Goal: Task Accomplishment & Management: Manage account settings

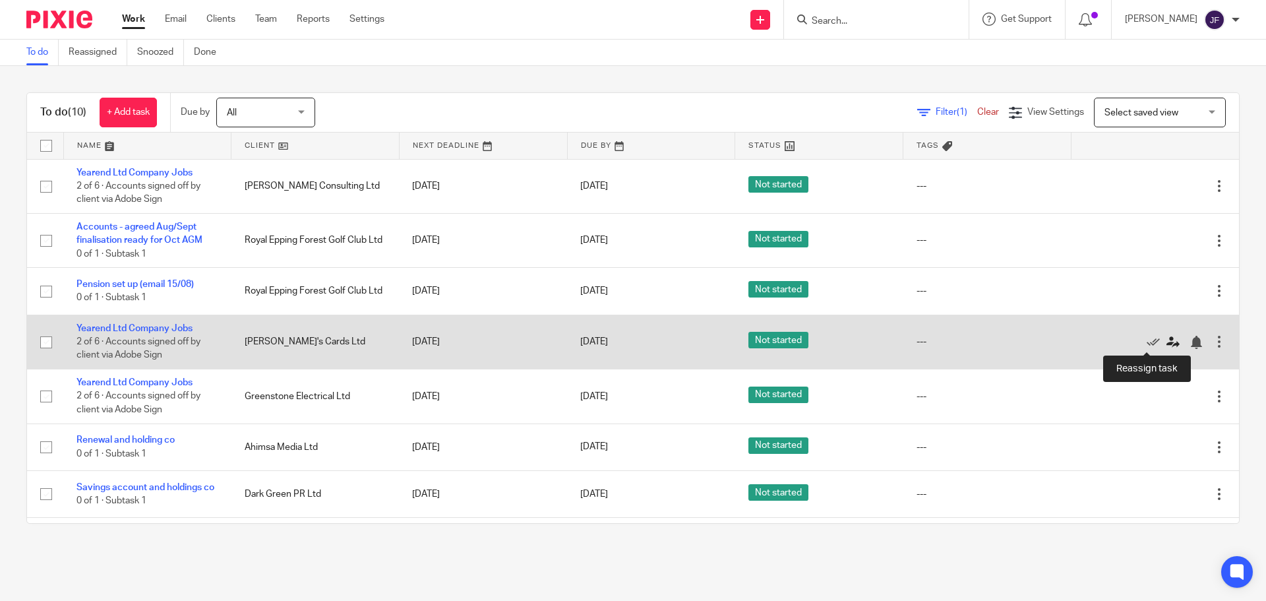
click at [631, 346] on icon at bounding box center [1173, 342] width 13 height 13
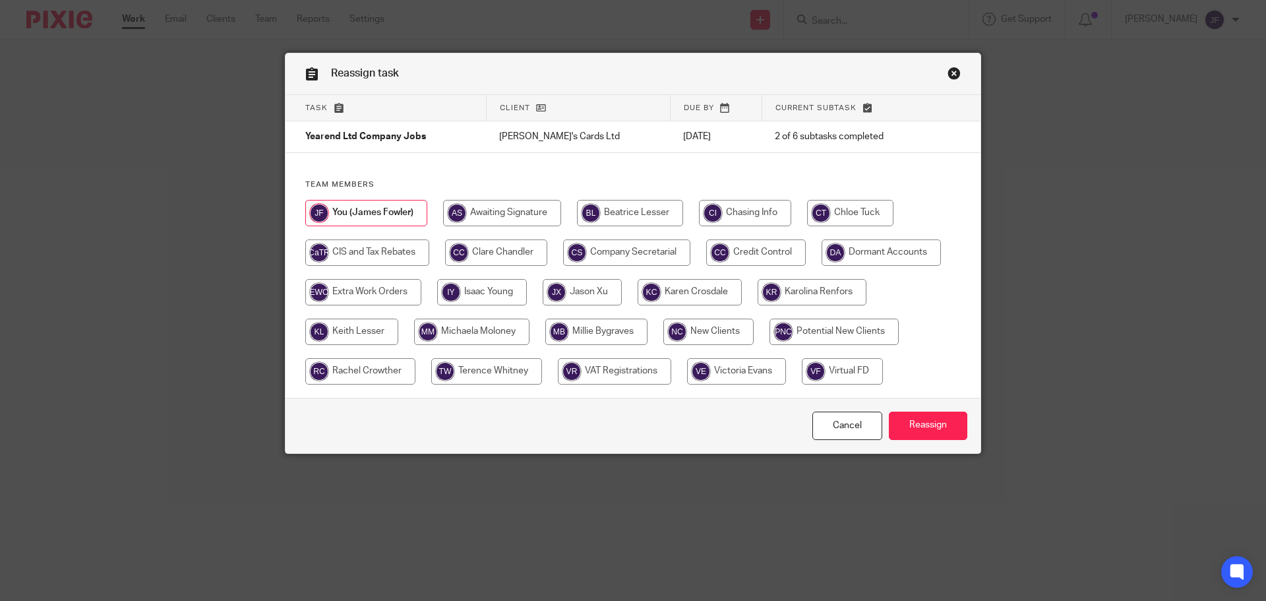
click at [569, 342] on input "radio" at bounding box center [596, 332] width 102 height 26
radio input "true"
click at [896, 425] on input "Reassign" at bounding box center [928, 426] width 78 height 28
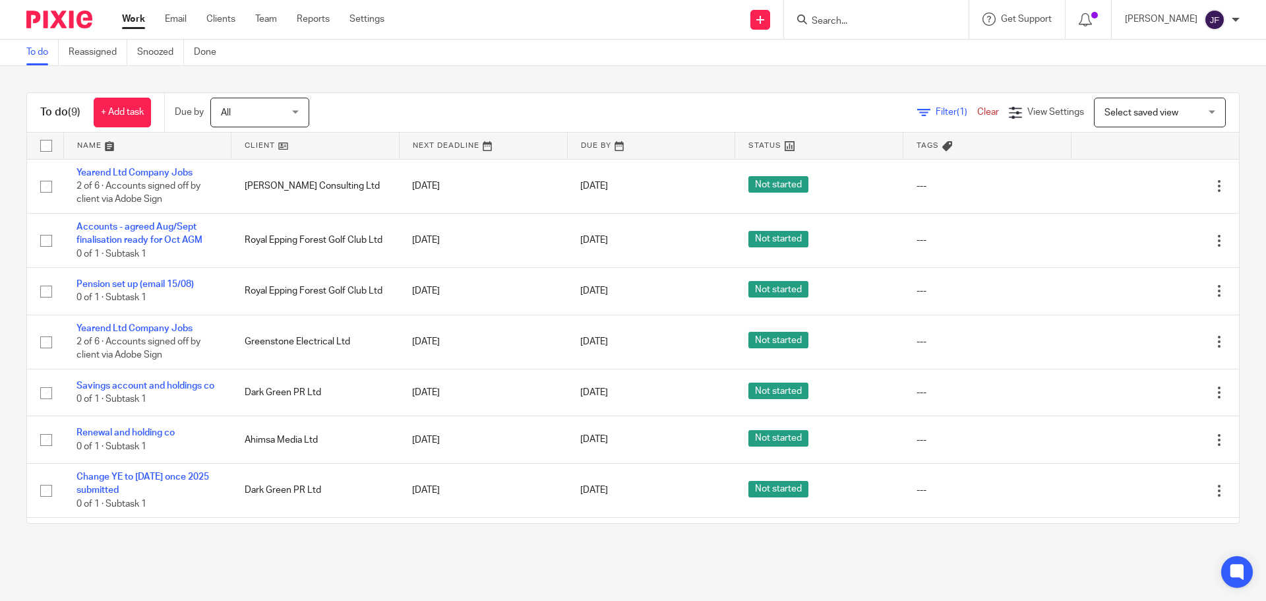
click at [830, 22] on input "Search" at bounding box center [870, 22] width 119 height 12
type input "q"
type input "u"
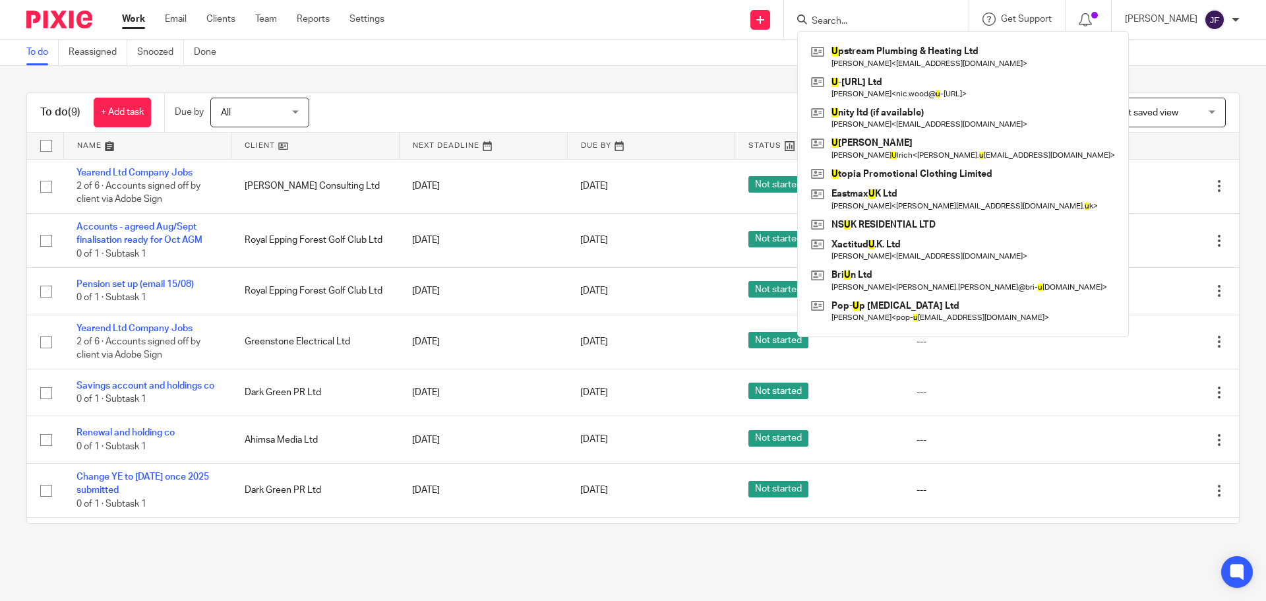
type input "q"
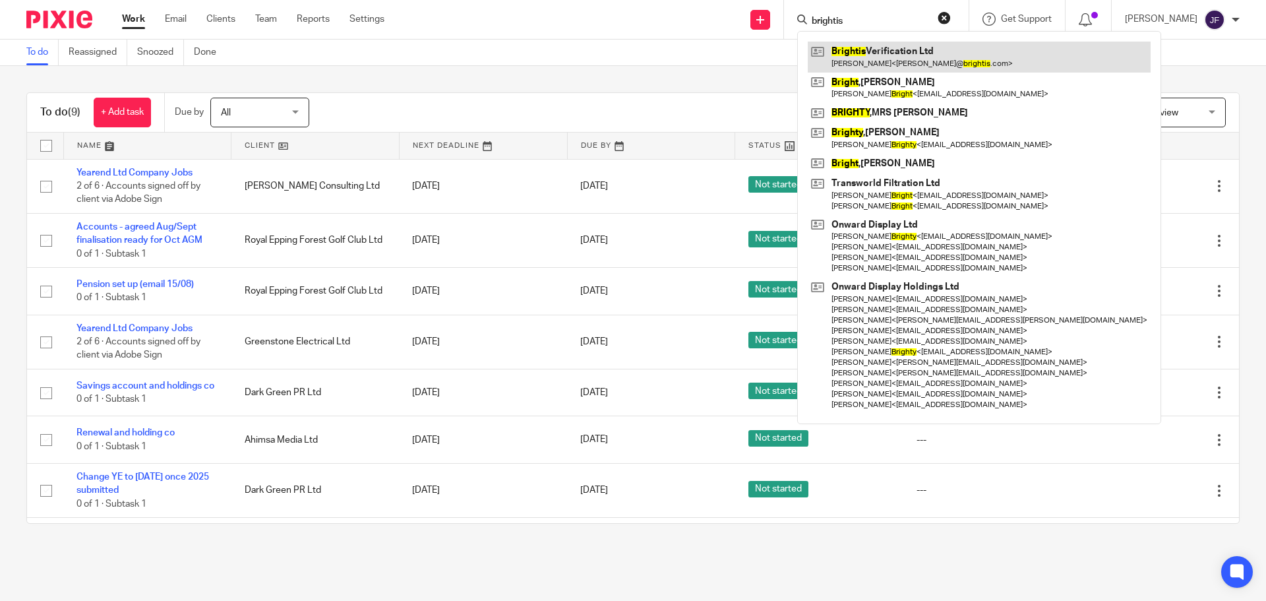
type input "brightis"
click at [917, 63] on link at bounding box center [979, 57] width 343 height 30
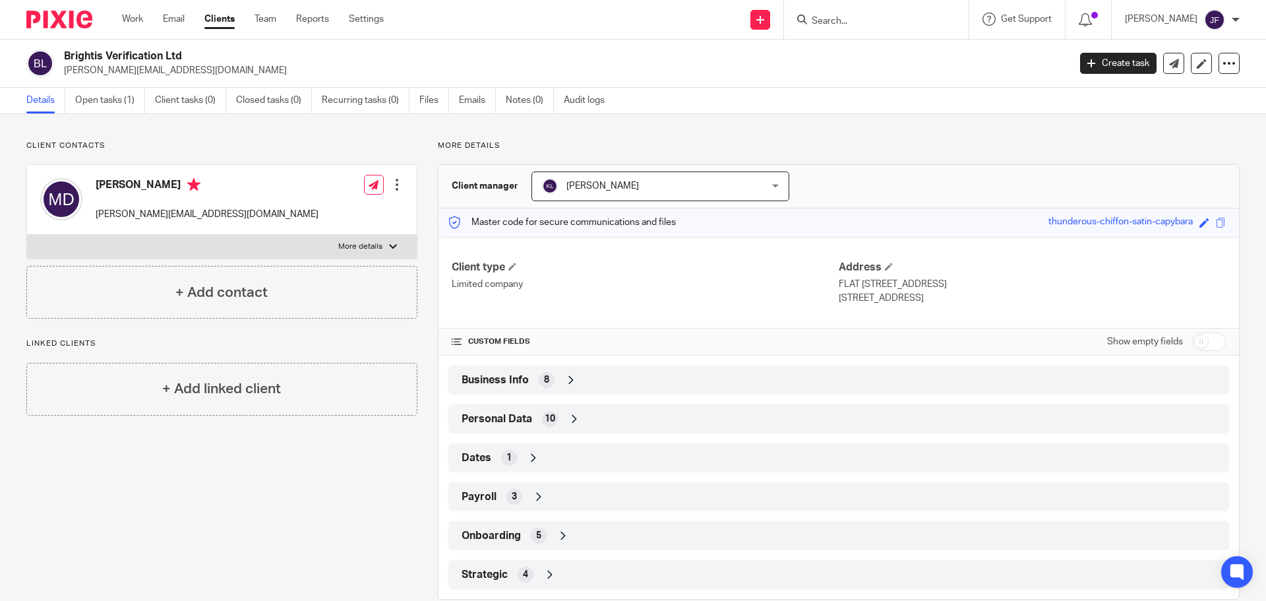
click at [853, 24] on input "Search" at bounding box center [870, 22] width 119 height 12
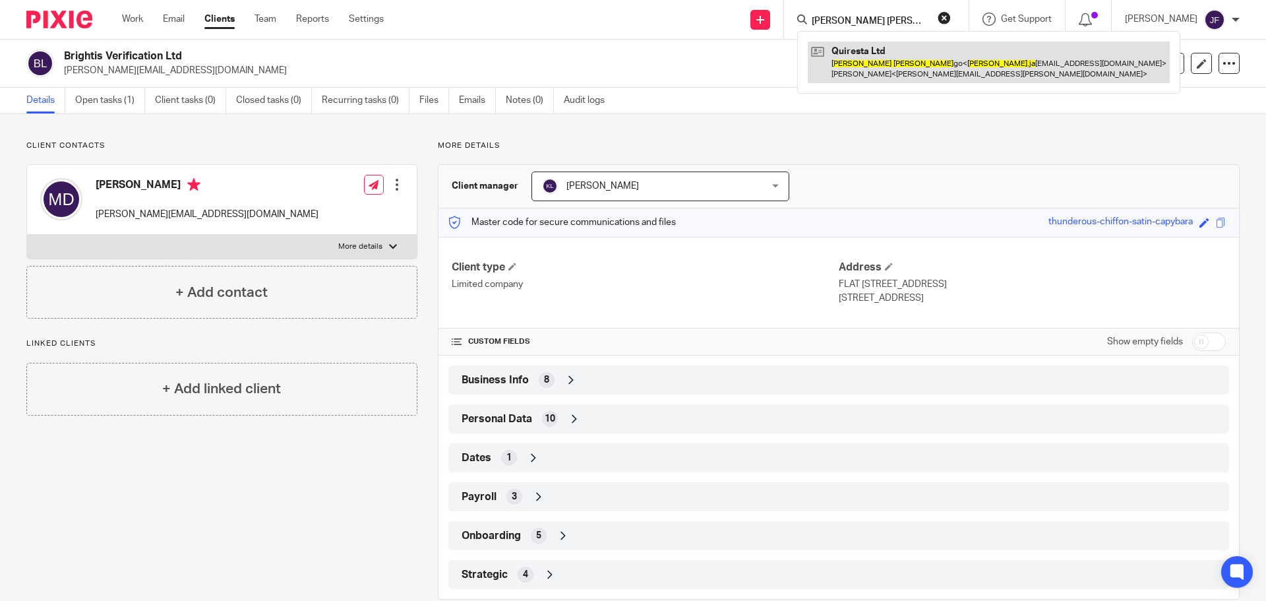
type input "paula ja"
click at [871, 66] on link at bounding box center [989, 62] width 362 height 41
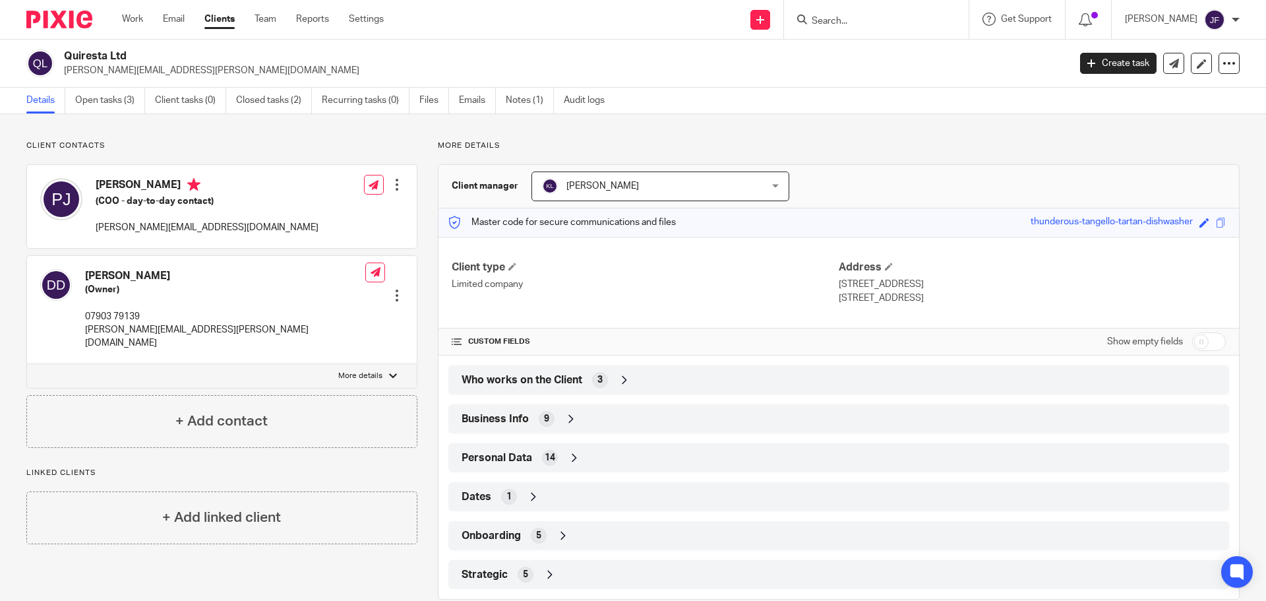
click at [160, 233] on p "paula.jago@rowanenergy.com" at bounding box center [207, 227] width 223 height 13
click at [159, 233] on p "paula.jago@rowanenergy.com" at bounding box center [207, 227] width 223 height 13
copy div "paula.jago@rowanenergy.com"
click at [824, 22] on div at bounding box center [874, 19] width 154 height 16
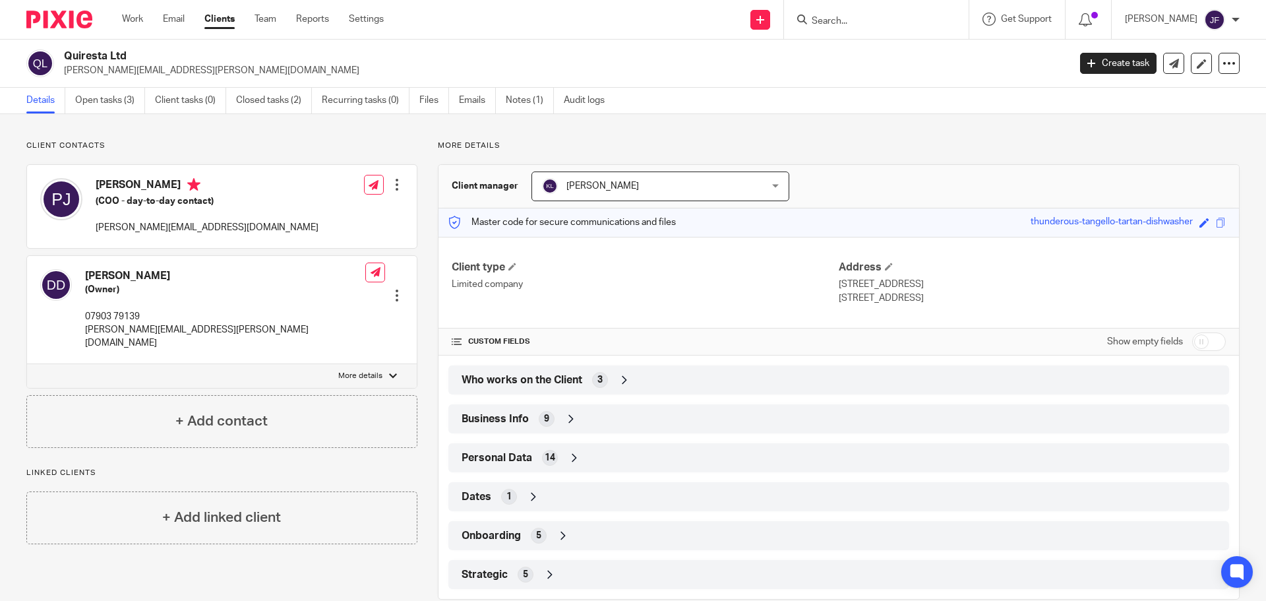
click at [853, 22] on input "Search" at bounding box center [870, 22] width 119 height 12
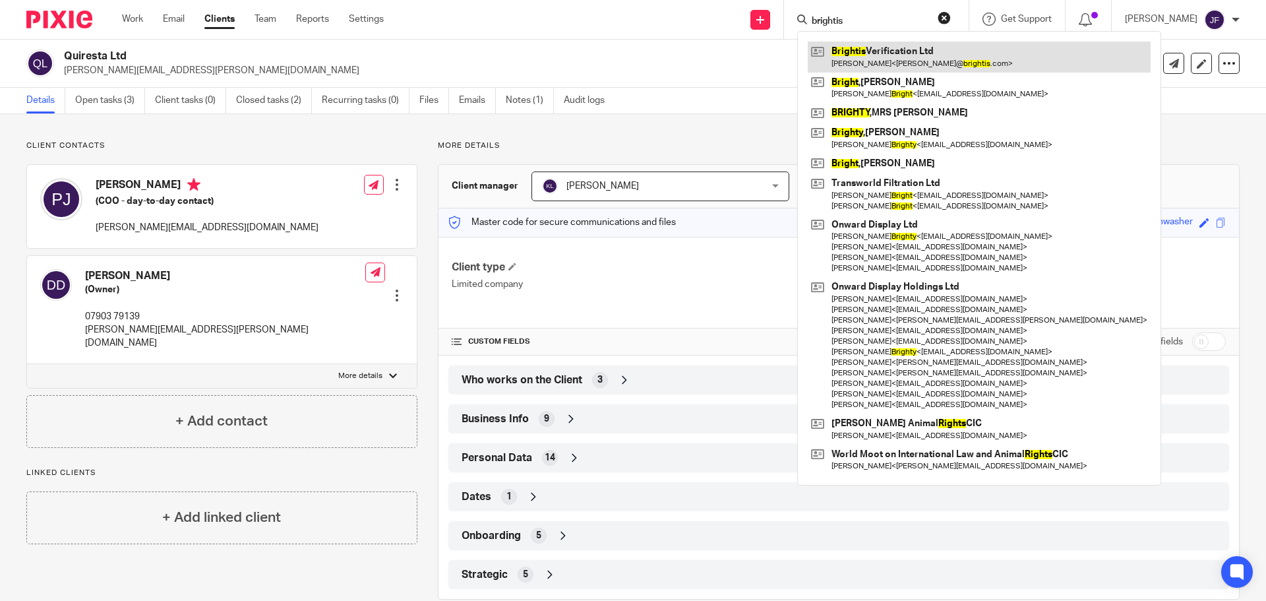
type input "brightis"
click at [892, 53] on link at bounding box center [979, 57] width 343 height 30
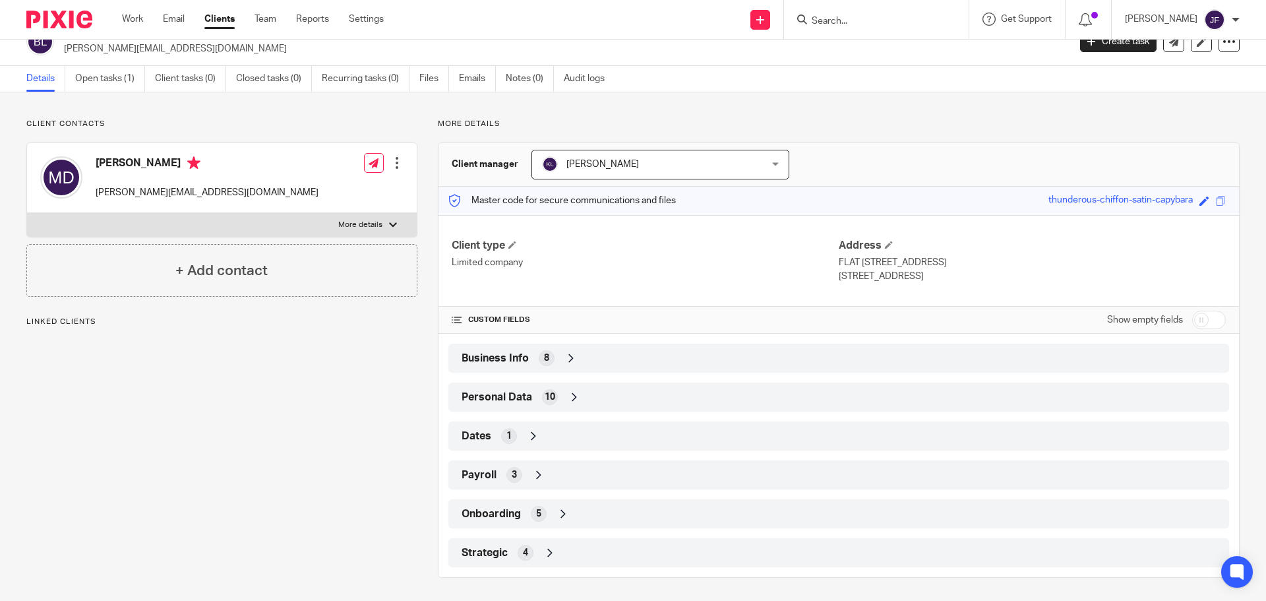
scroll to position [25, 0]
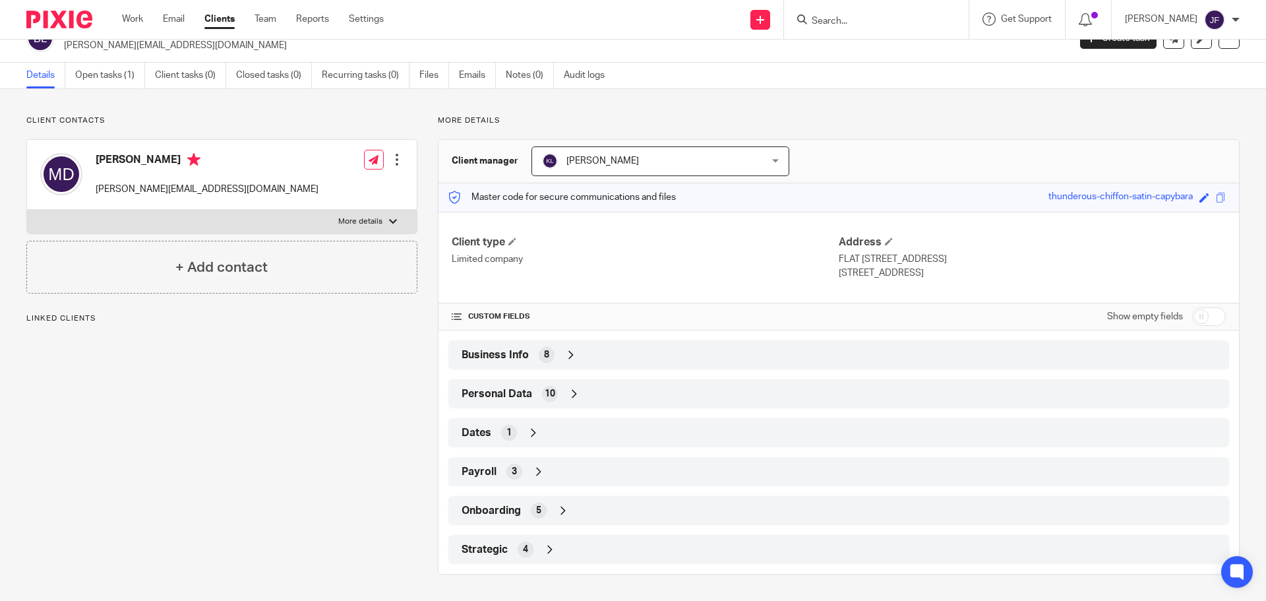
click at [530, 357] on div "Business Info 8" at bounding box center [838, 355] width 761 height 22
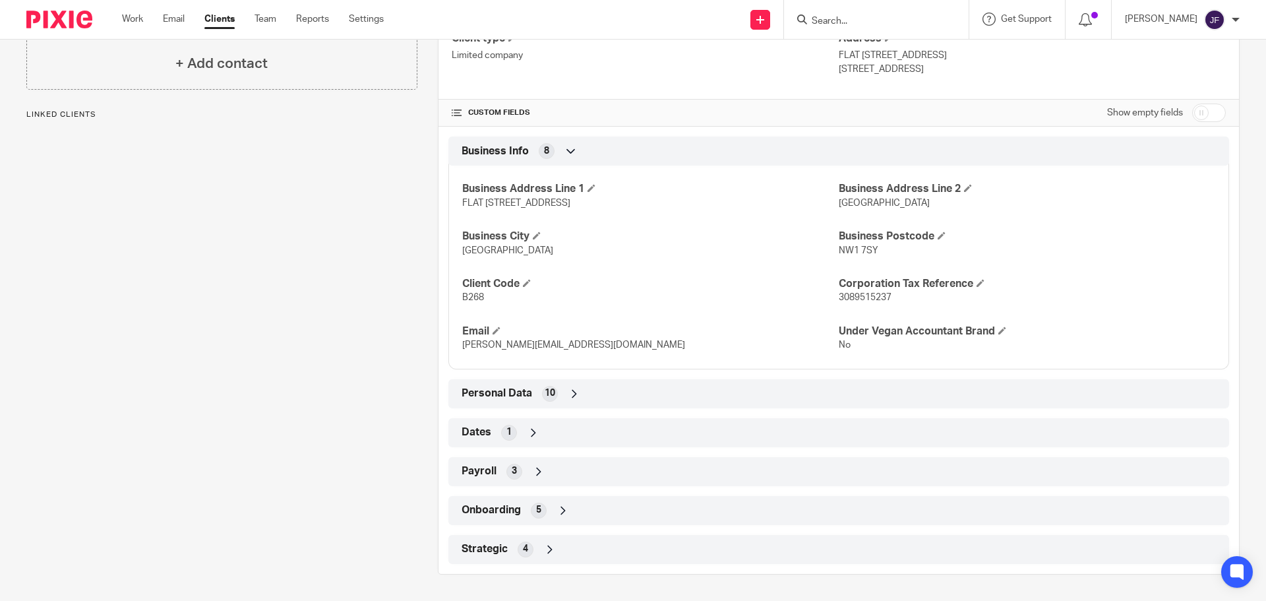
click at [545, 398] on span "10" at bounding box center [550, 392] width 11 height 13
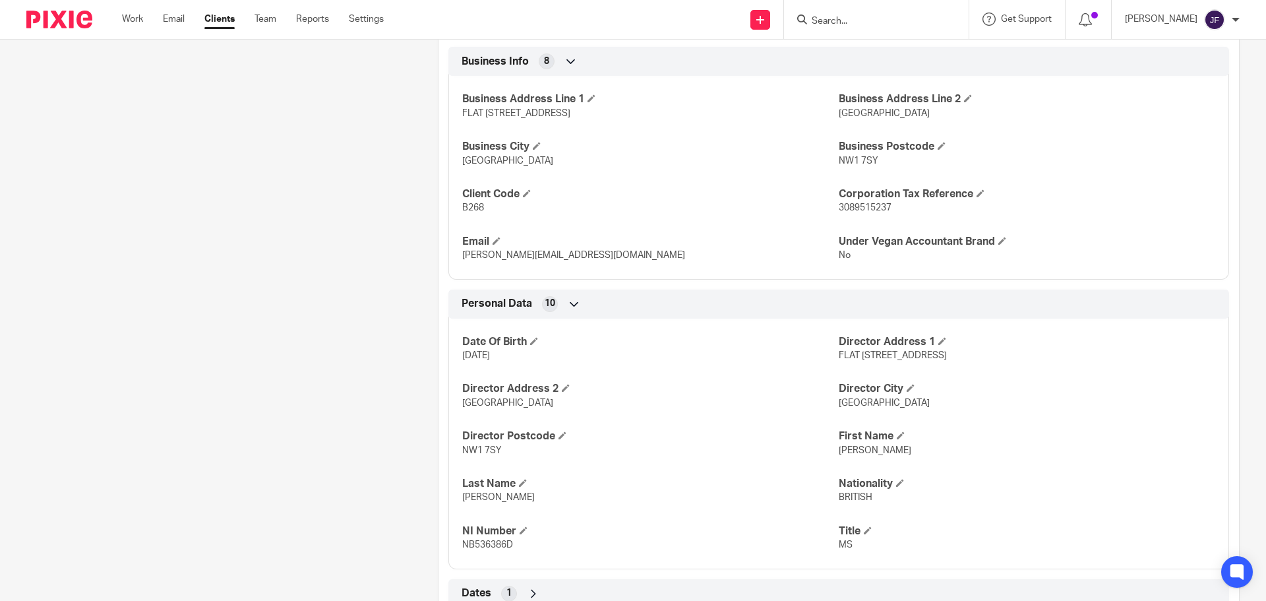
scroll to position [479, 0]
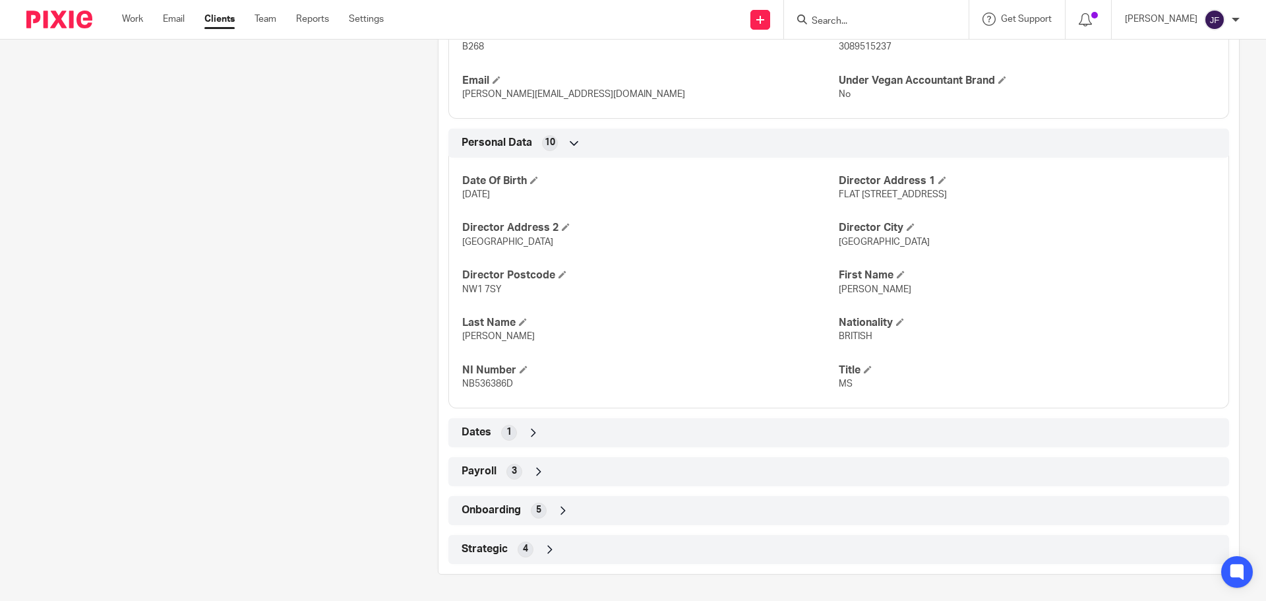
click at [559, 517] on div "Onboarding 5" at bounding box center [838, 510] width 761 height 22
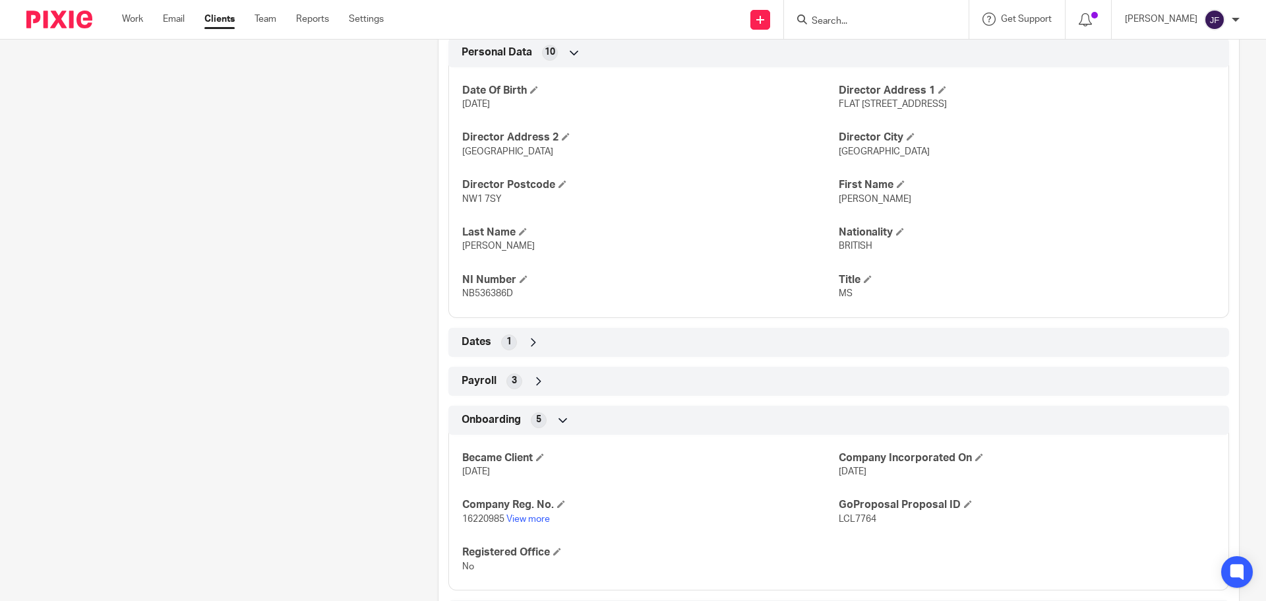
scroll to position [635, 0]
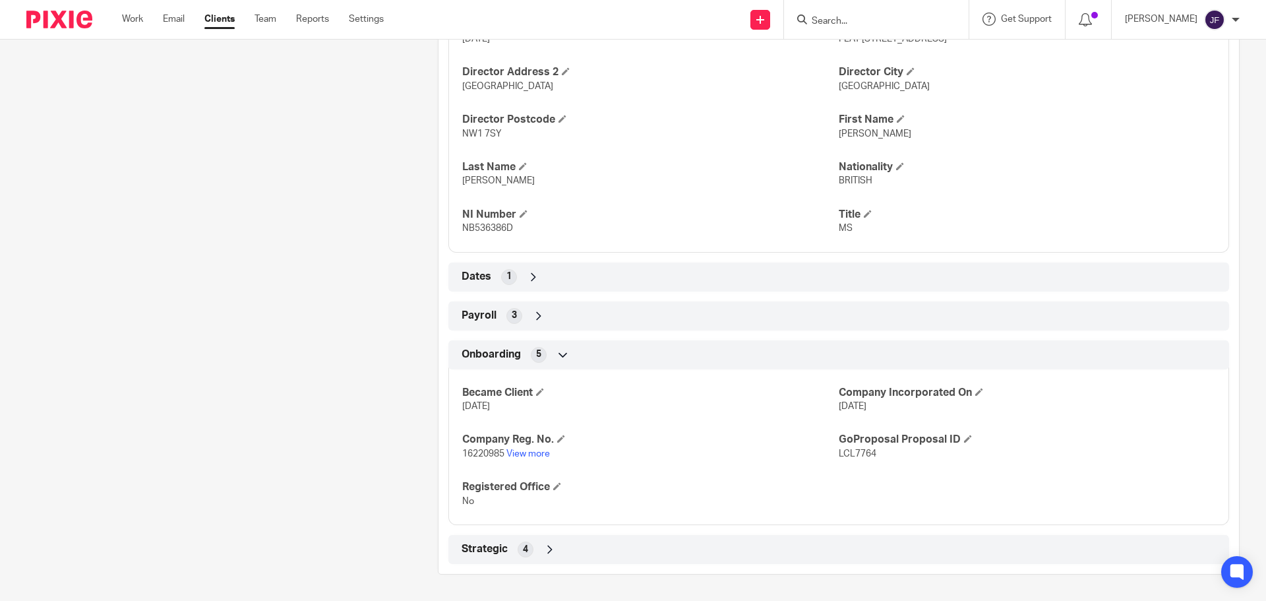
click at [899, 21] on input "Search" at bounding box center [870, 22] width 119 height 12
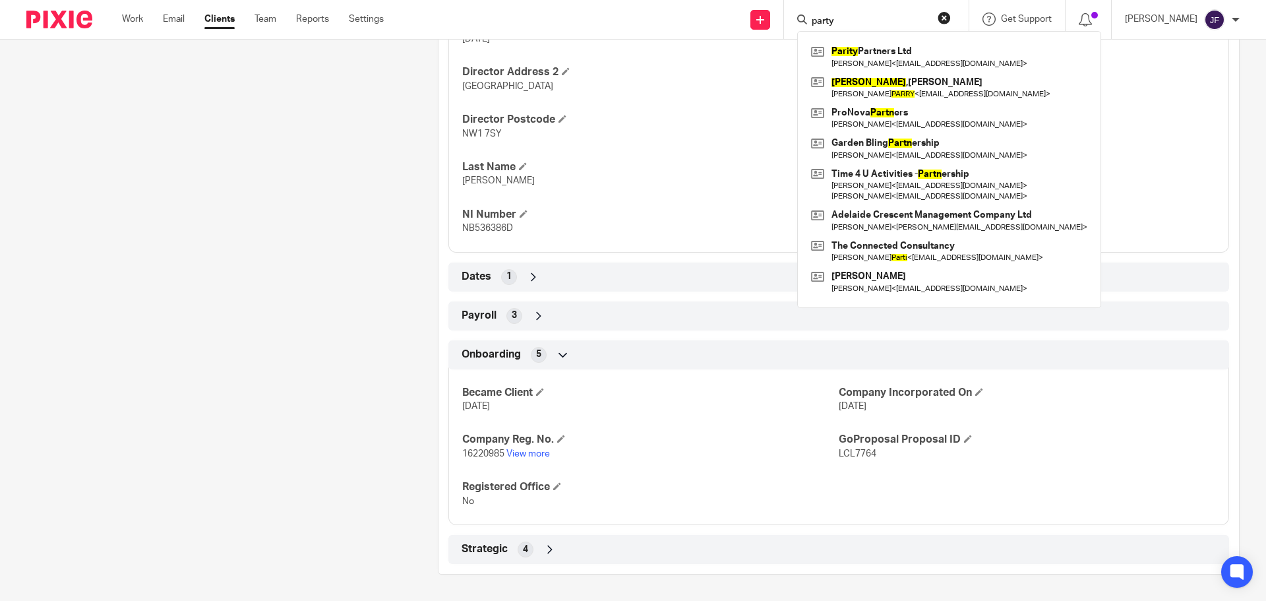
click at [909, 16] on input "party" at bounding box center [870, 22] width 119 height 12
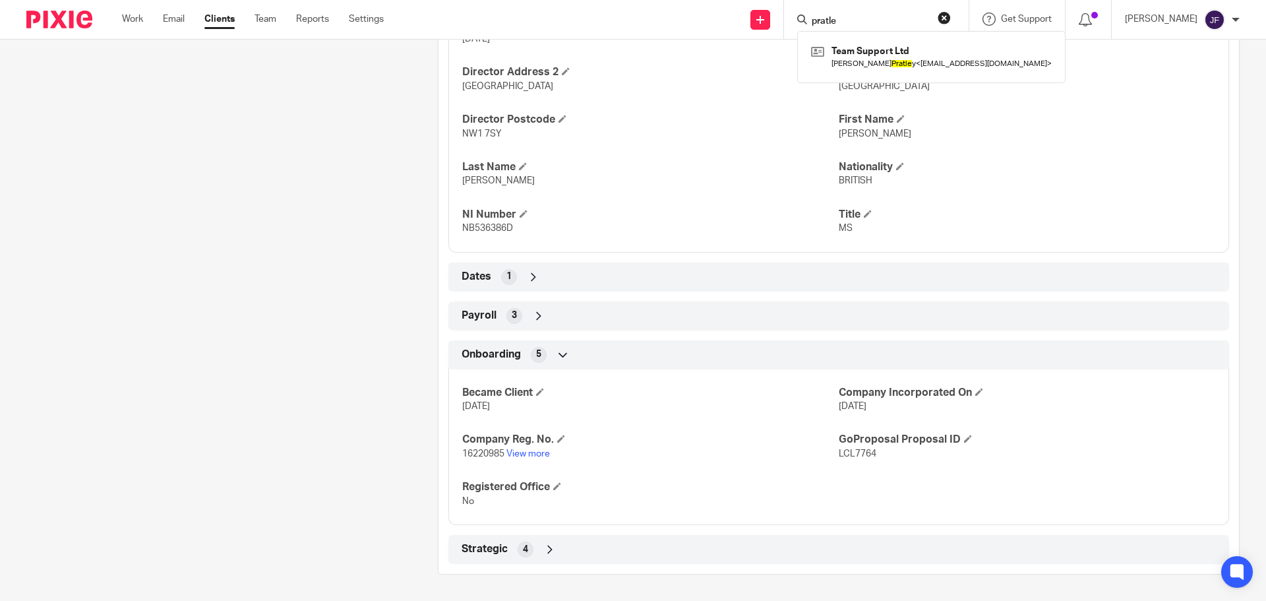
type input "pratle"
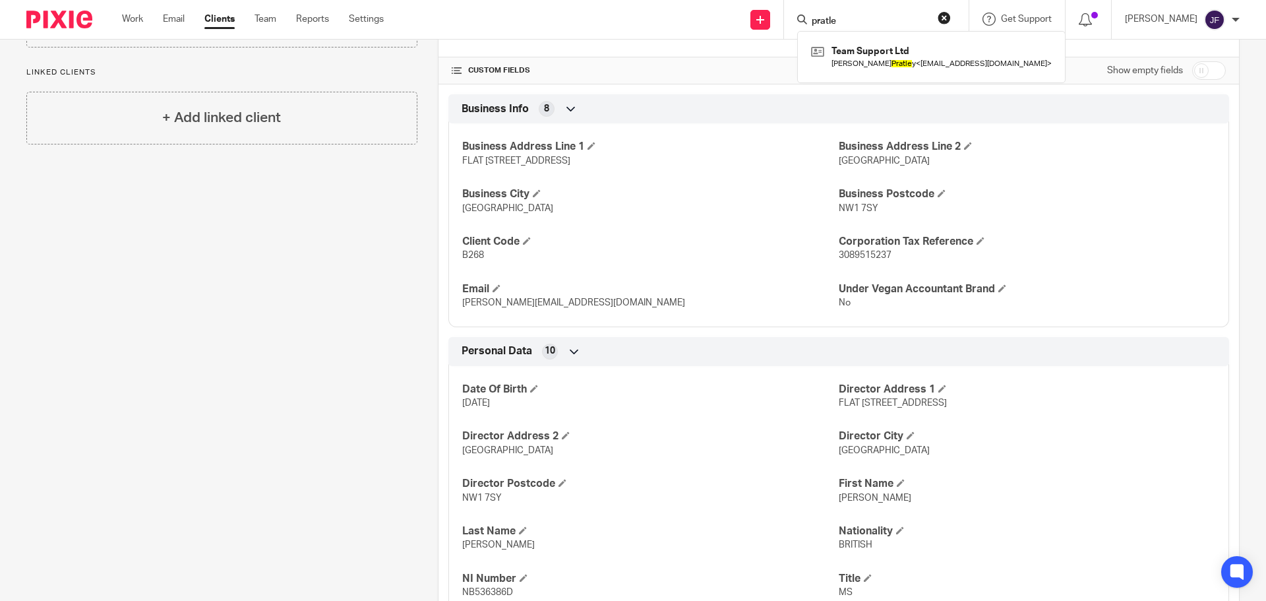
scroll to position [0, 0]
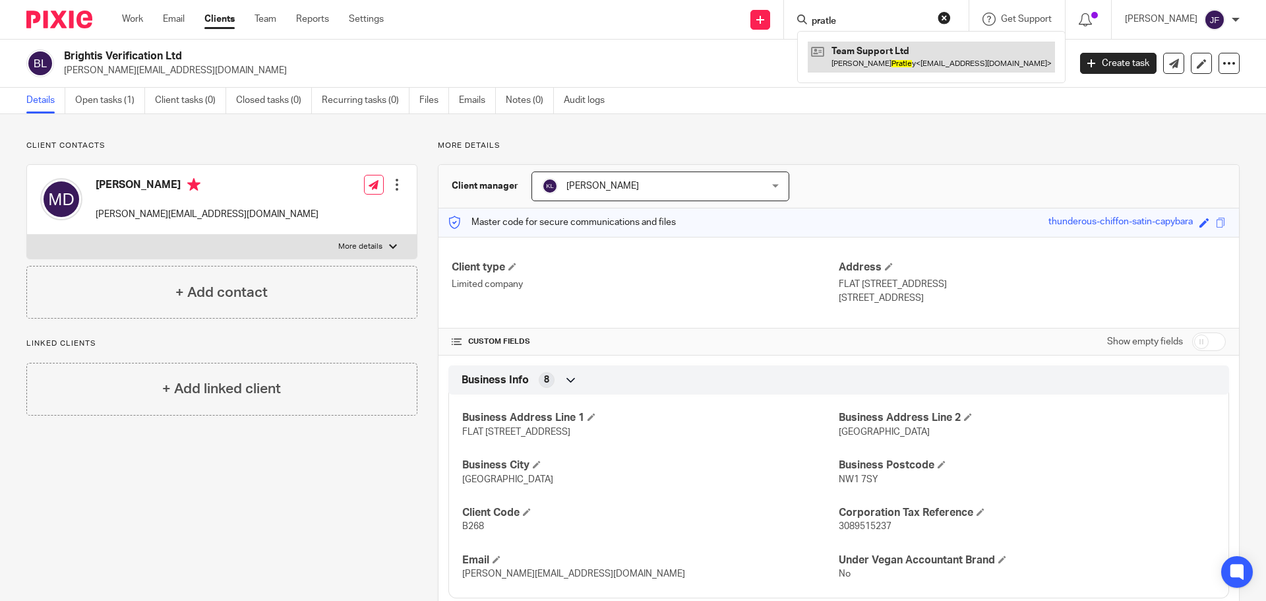
click at [872, 49] on link at bounding box center [931, 57] width 247 height 30
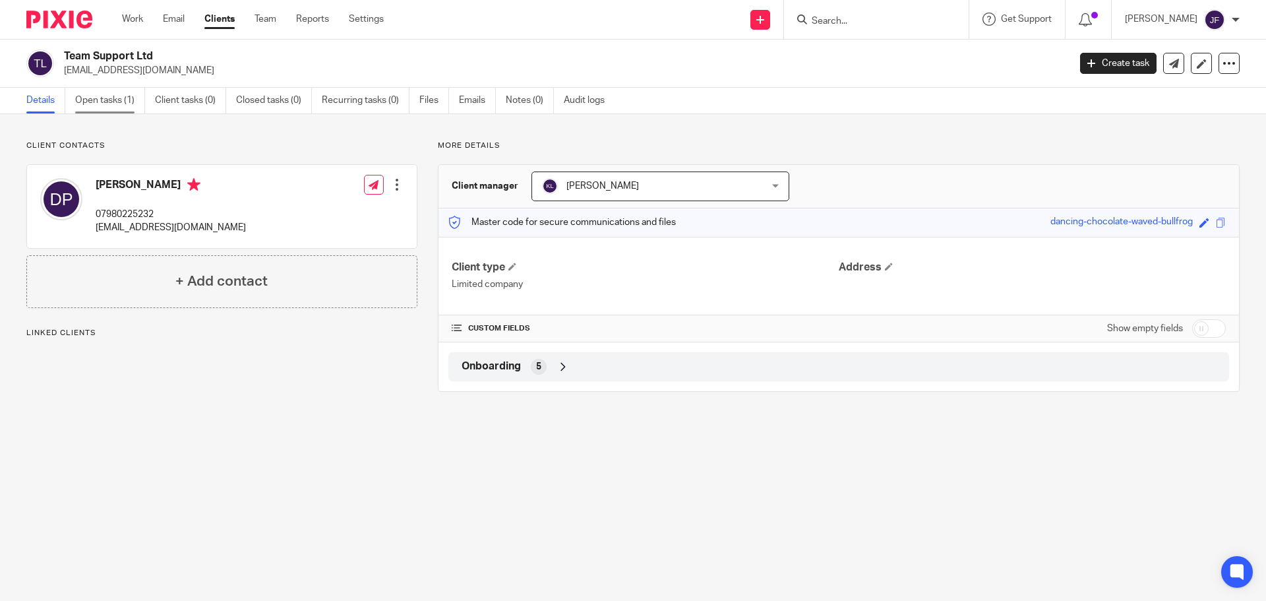
click at [93, 107] on link "Open tasks (1)" at bounding box center [110, 101] width 70 height 26
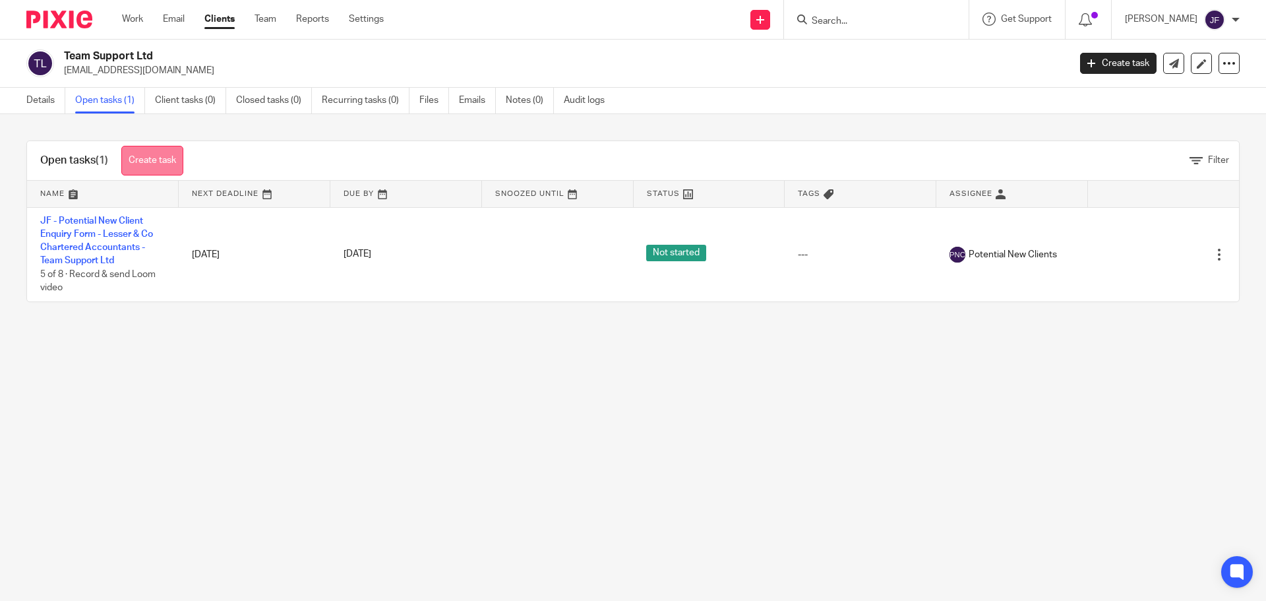
click at [144, 157] on link "Create task" at bounding box center [152, 161] width 62 height 30
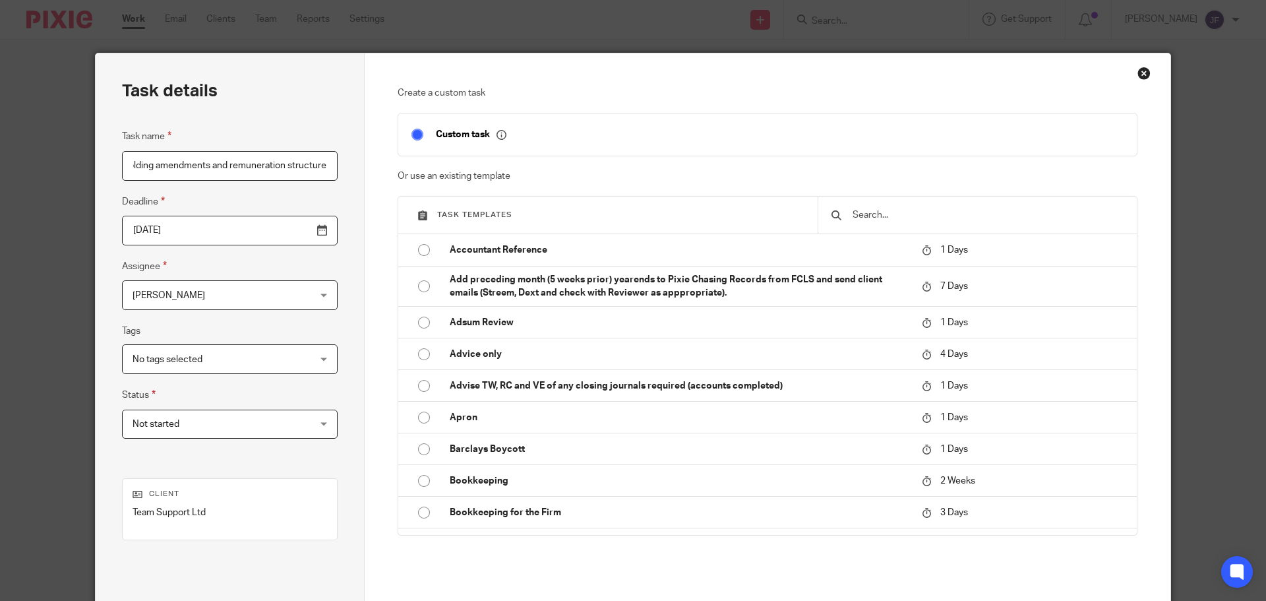
scroll to position [0, 62]
type input "Shareholding amendments and remuneration structure"
click at [293, 223] on input "2025-08-21" at bounding box center [230, 231] width 216 height 30
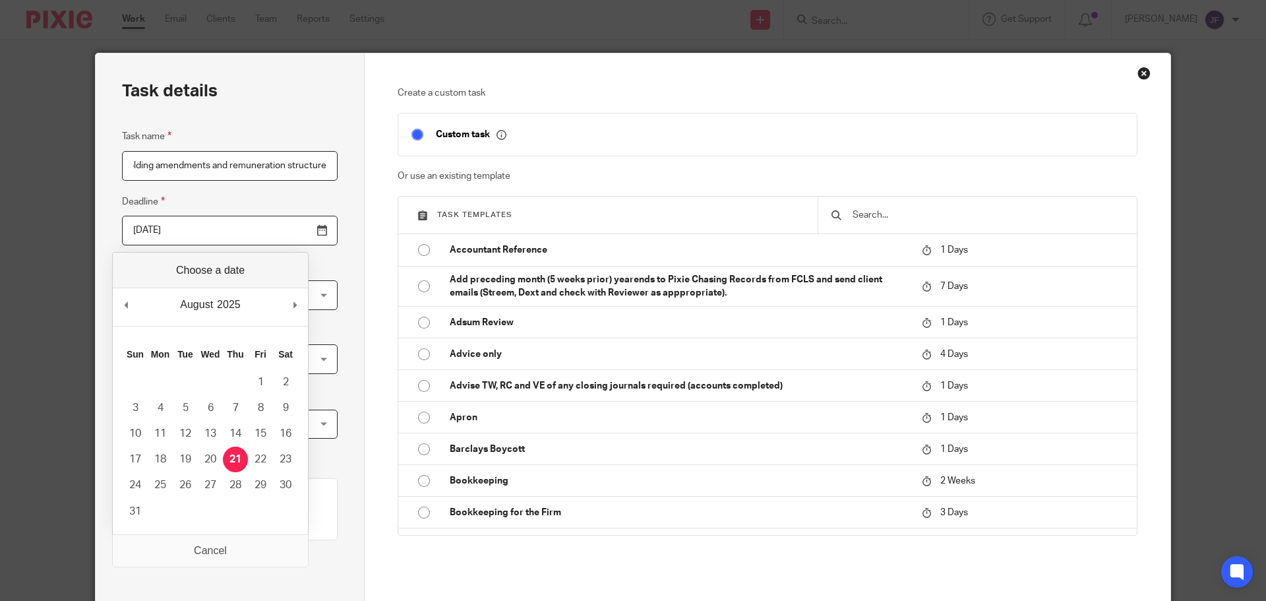
scroll to position [0, 0]
type input "2025-09-11"
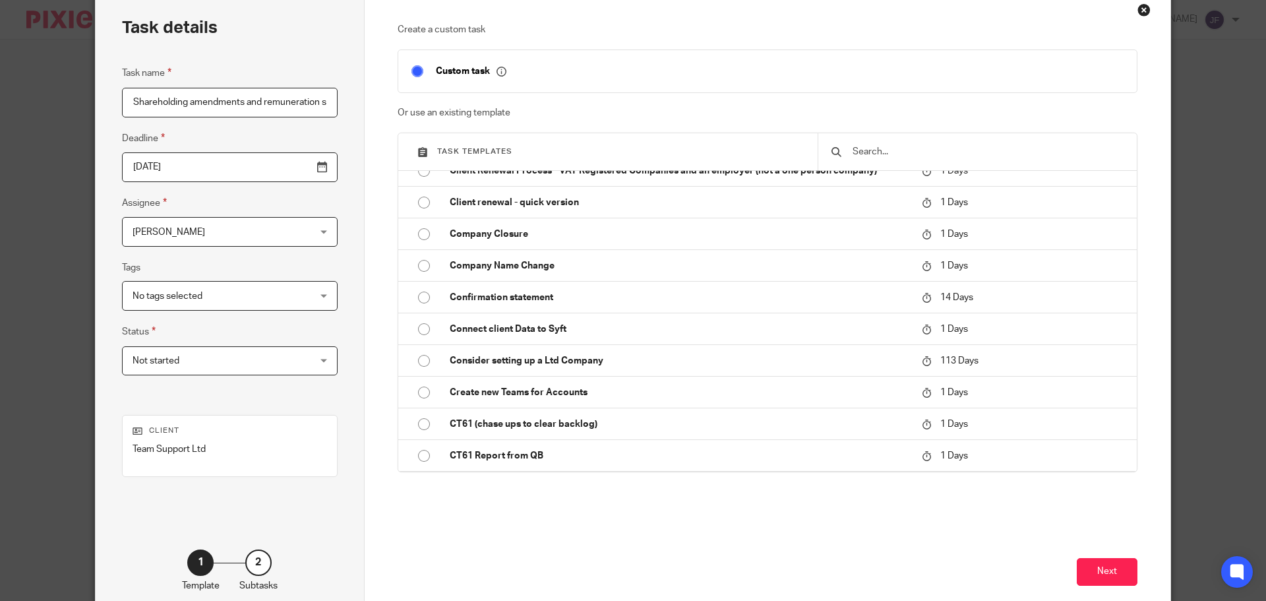
scroll to position [135, 0]
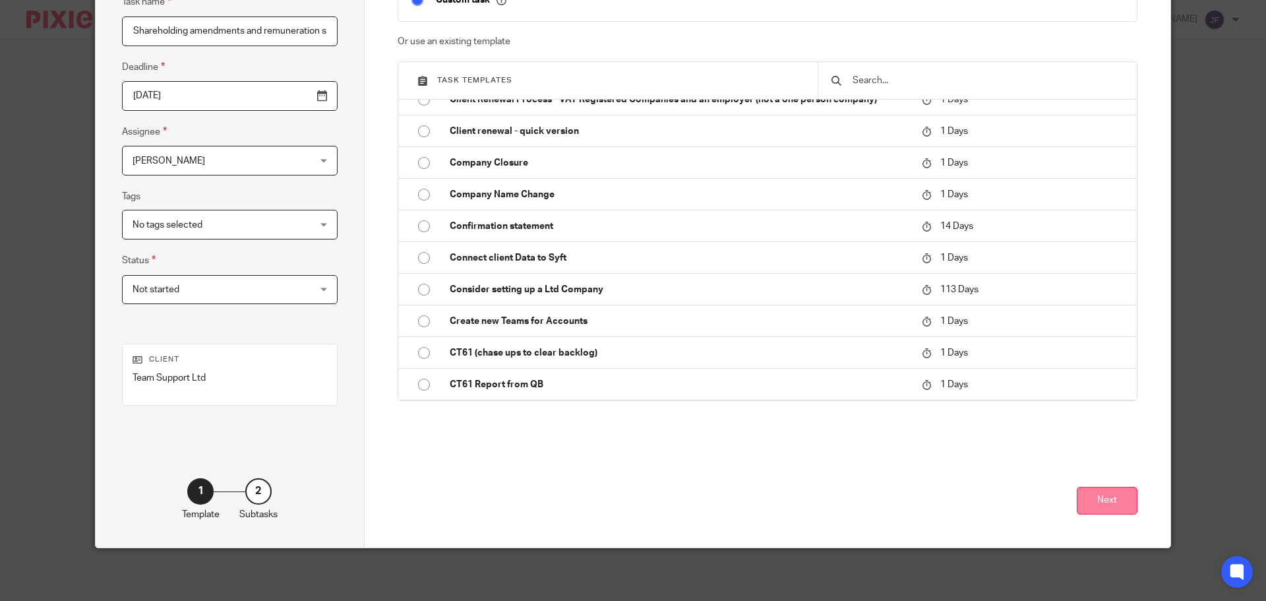
click at [1082, 499] on button "Next" at bounding box center [1107, 501] width 61 height 28
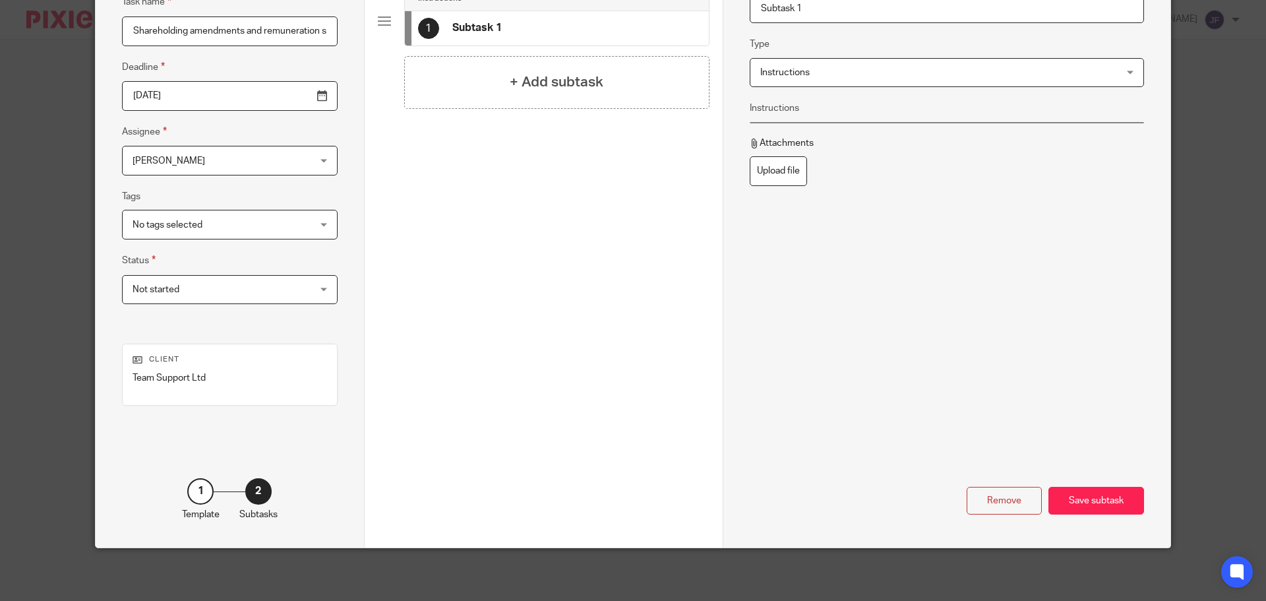
click at [1082, 499] on div "Save subtask" at bounding box center [1097, 501] width 96 height 28
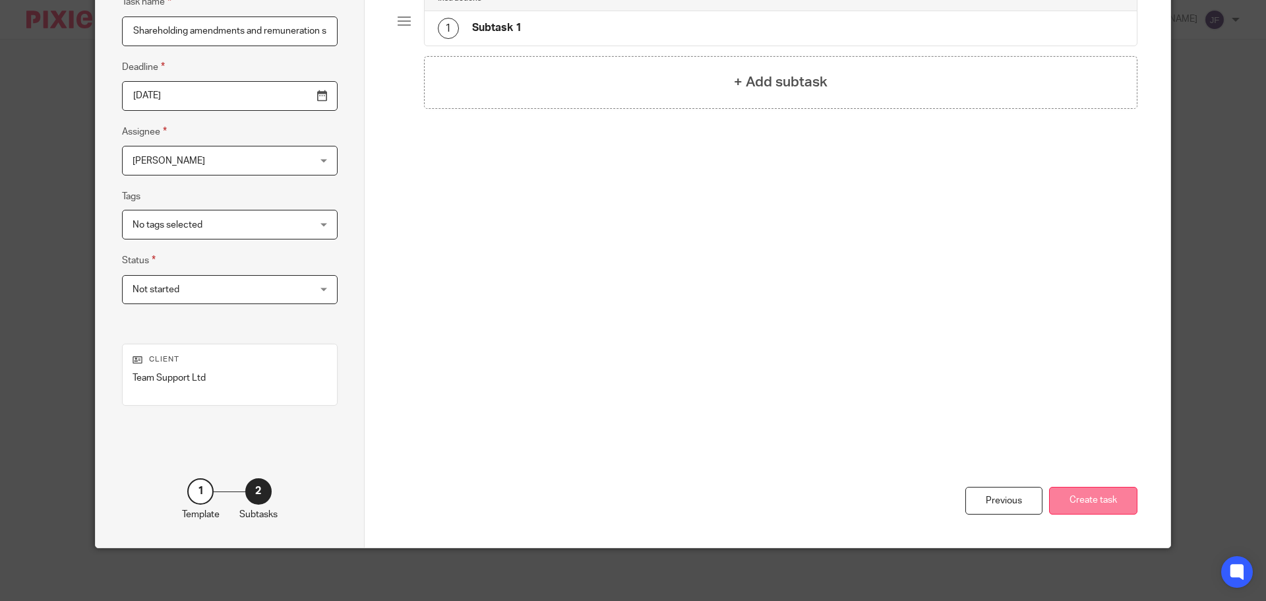
click at [1087, 502] on button "Create task" at bounding box center [1093, 501] width 88 height 28
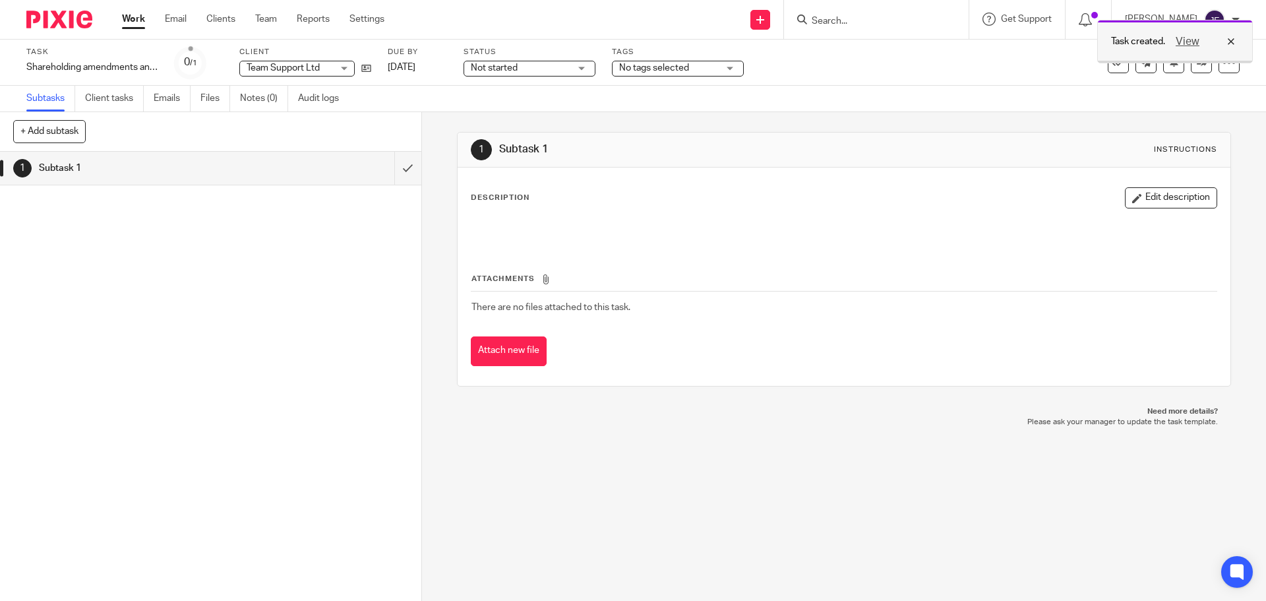
drag, startPoint x: 1227, startPoint y: 38, endPoint x: 1196, endPoint y: 47, distance: 32.3
click at [1227, 38] on div "View" at bounding box center [1202, 42] width 74 height 16
click at [1169, 63] on icon at bounding box center [1174, 62] width 10 height 10
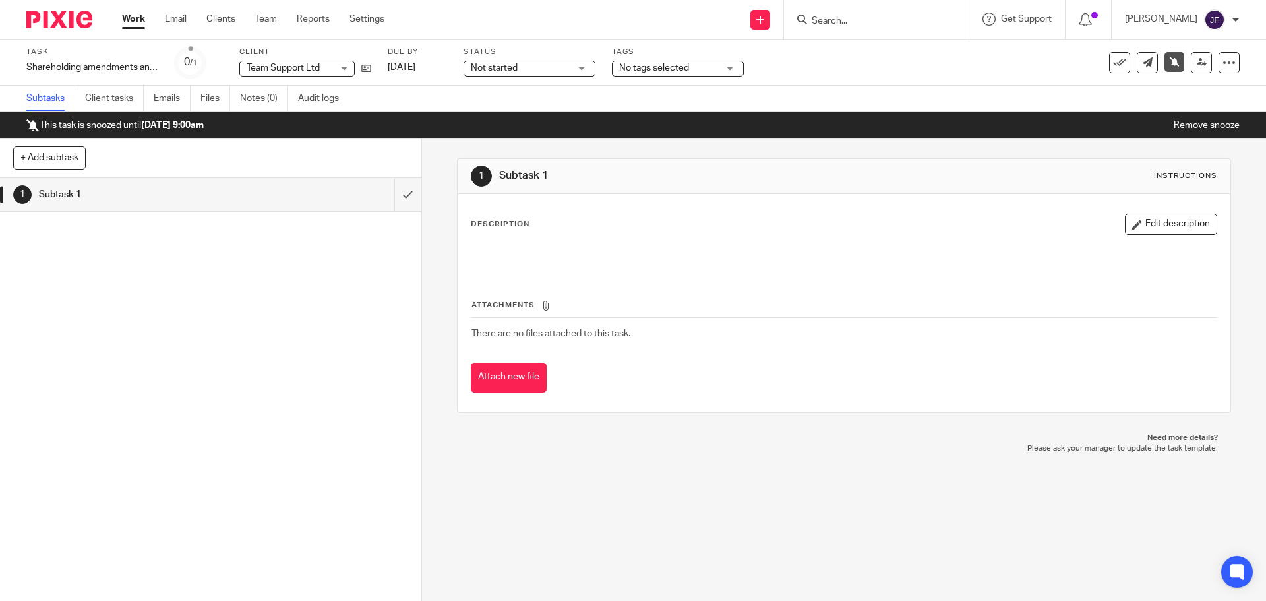
click at [868, 20] on input "Search" at bounding box center [870, 22] width 119 height 12
type input "team su"
click at [846, 65] on link at bounding box center [919, 57] width 223 height 30
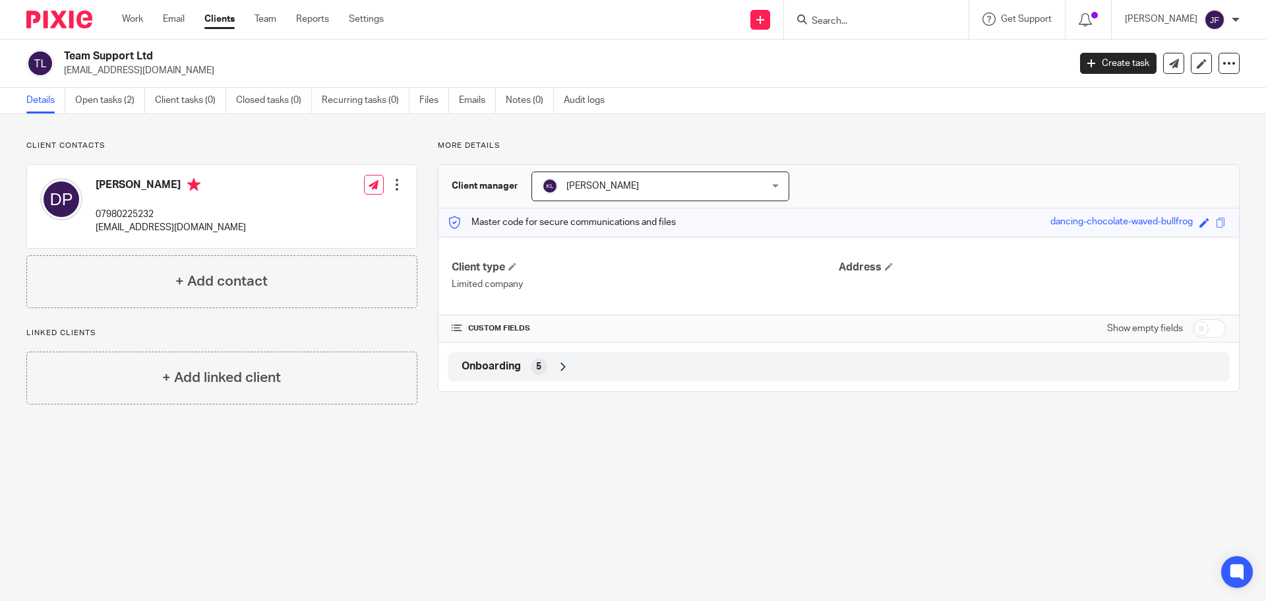
click at [570, 362] on div "Onboarding 5" at bounding box center [838, 366] width 761 height 22
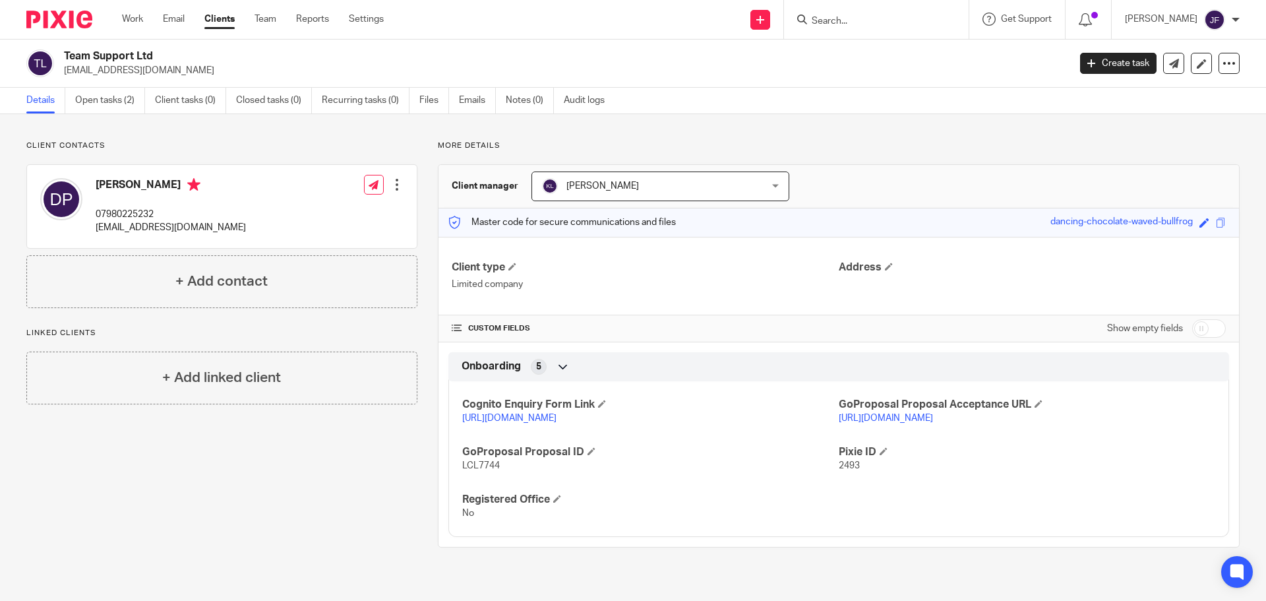
click at [1206, 328] on input "checkbox" at bounding box center [1209, 328] width 34 height 18
checkbox input "true"
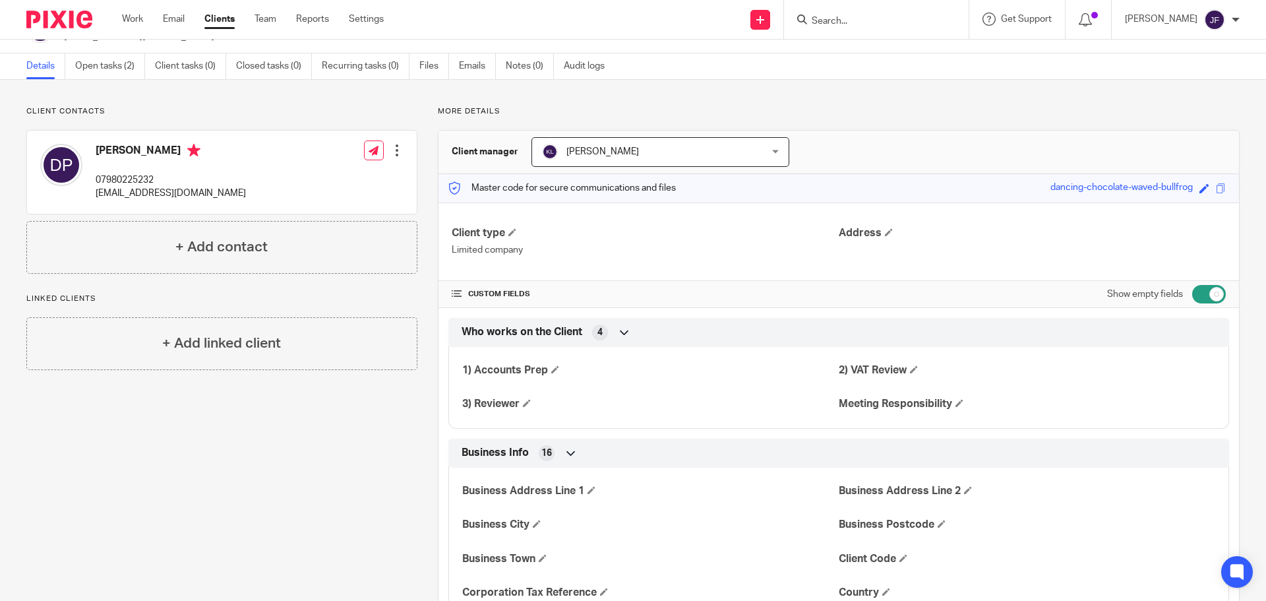
scroll to position [132, 0]
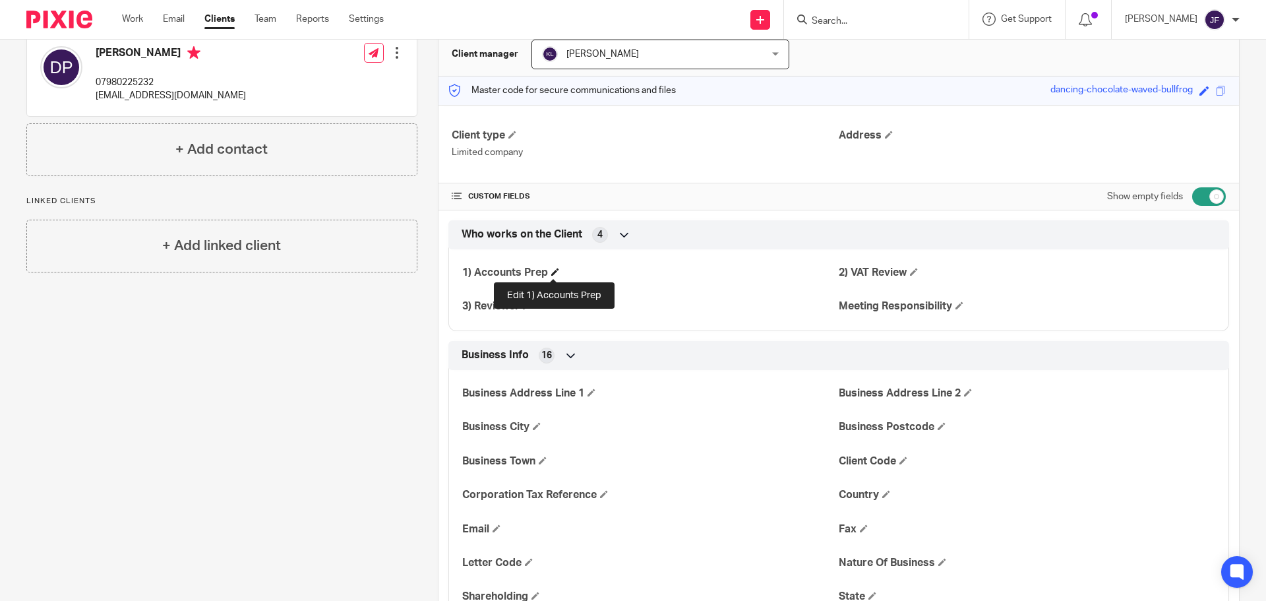
click at [557, 270] on span at bounding box center [555, 272] width 8 height 8
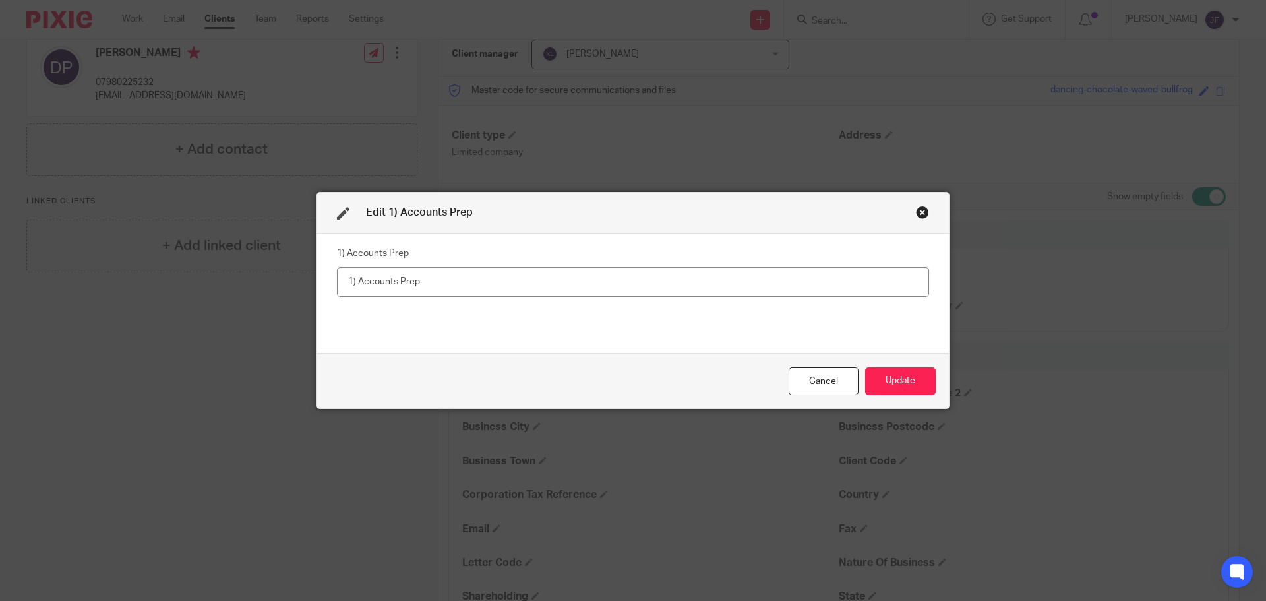
click at [544, 286] on input "text" at bounding box center [633, 282] width 592 height 30
type input "[PERSON_NAME]"
click at [875, 375] on button "Update" at bounding box center [900, 381] width 71 height 28
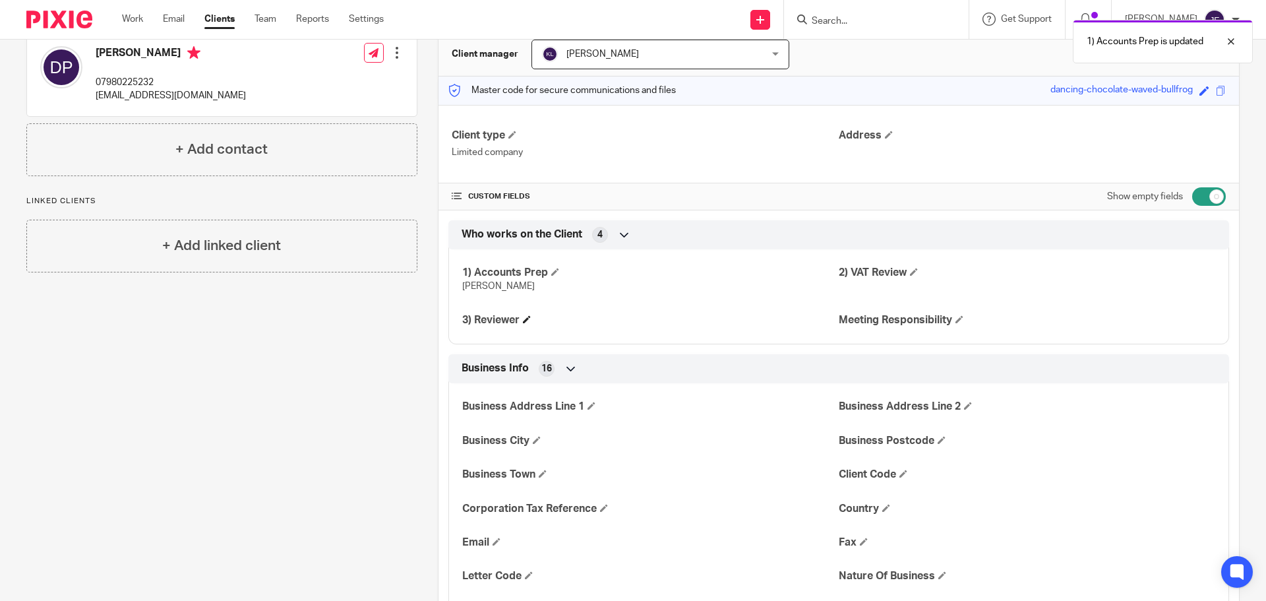
click at [534, 317] on h4 "3) Reviewer" at bounding box center [650, 320] width 377 height 14
click at [528, 317] on span at bounding box center [527, 319] width 8 height 8
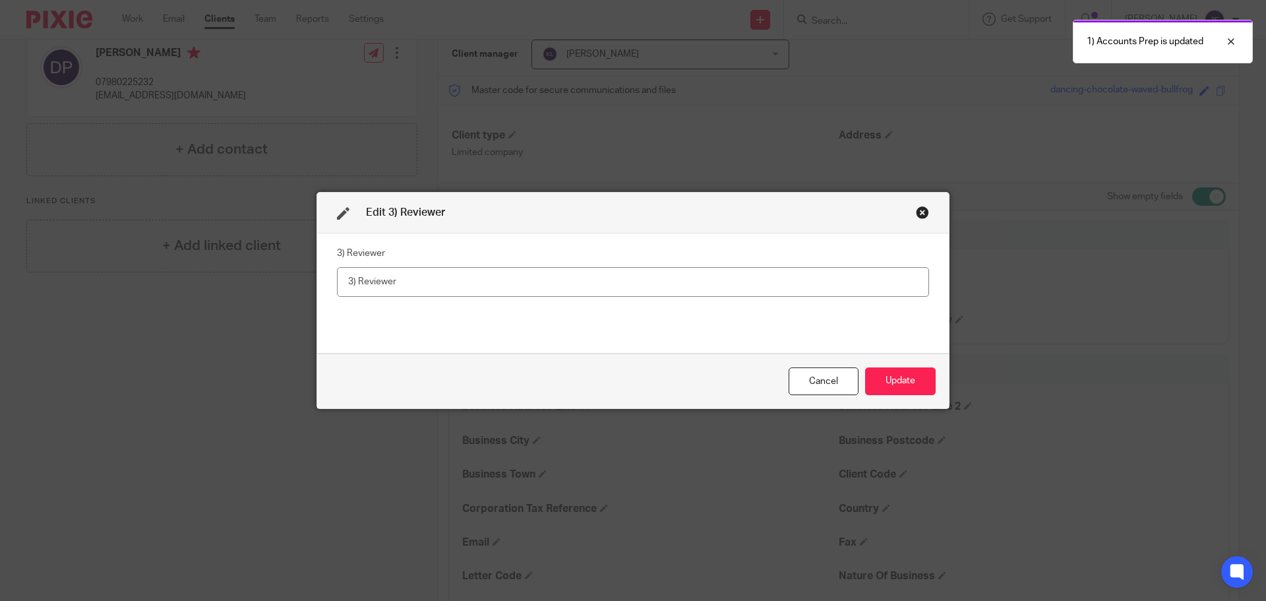
drag, startPoint x: 510, startPoint y: 253, endPoint x: 509, endPoint y: 268, distance: 15.2
click at [510, 254] on fieldset "3) Reviewer" at bounding box center [633, 269] width 592 height 53
click at [507, 275] on input "text" at bounding box center [633, 282] width 592 height 30
type input "[PERSON_NAME]"
click at [885, 367] on button "Update" at bounding box center [900, 381] width 71 height 28
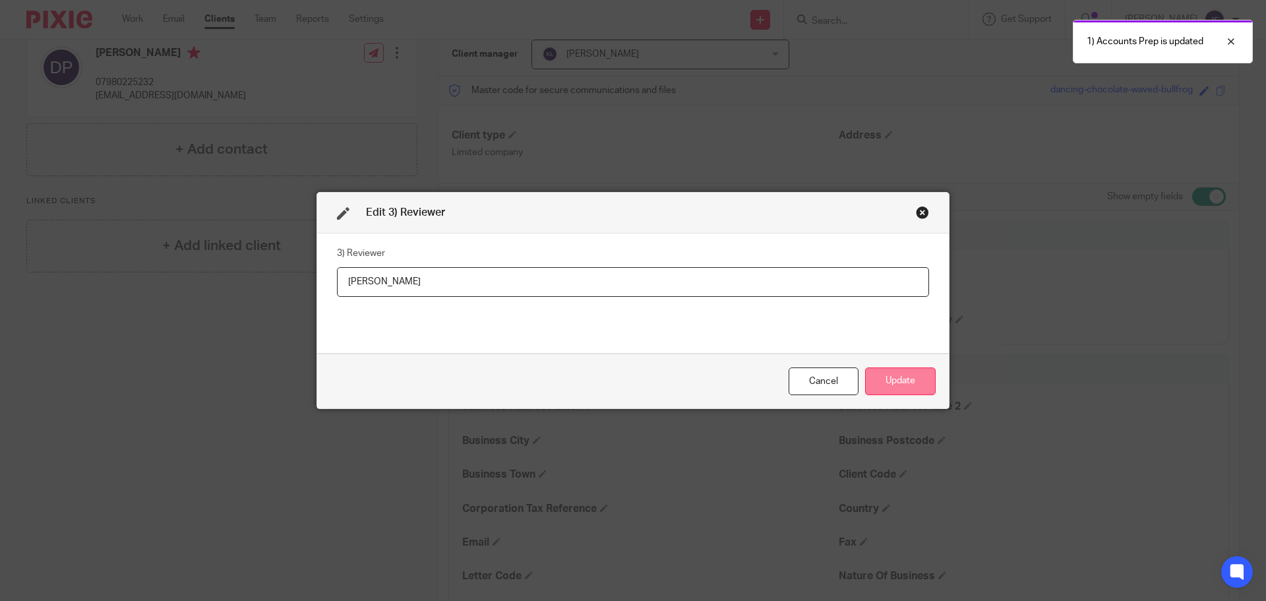
click at [886, 384] on button "Update" at bounding box center [900, 381] width 71 height 28
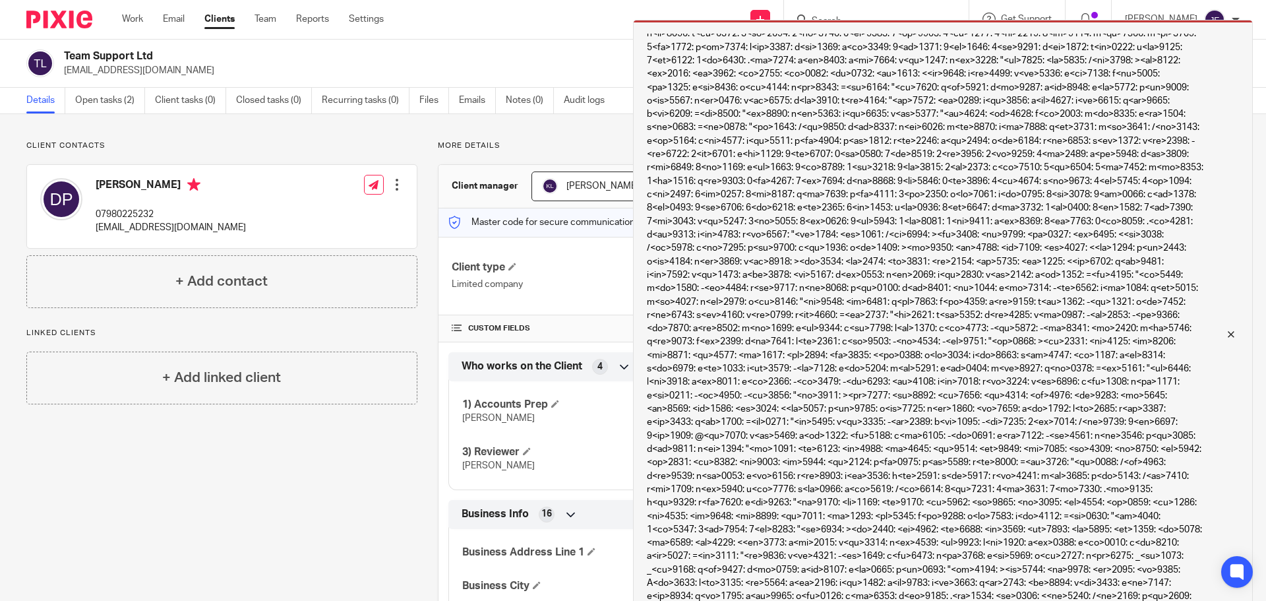
scroll to position [1039, 0]
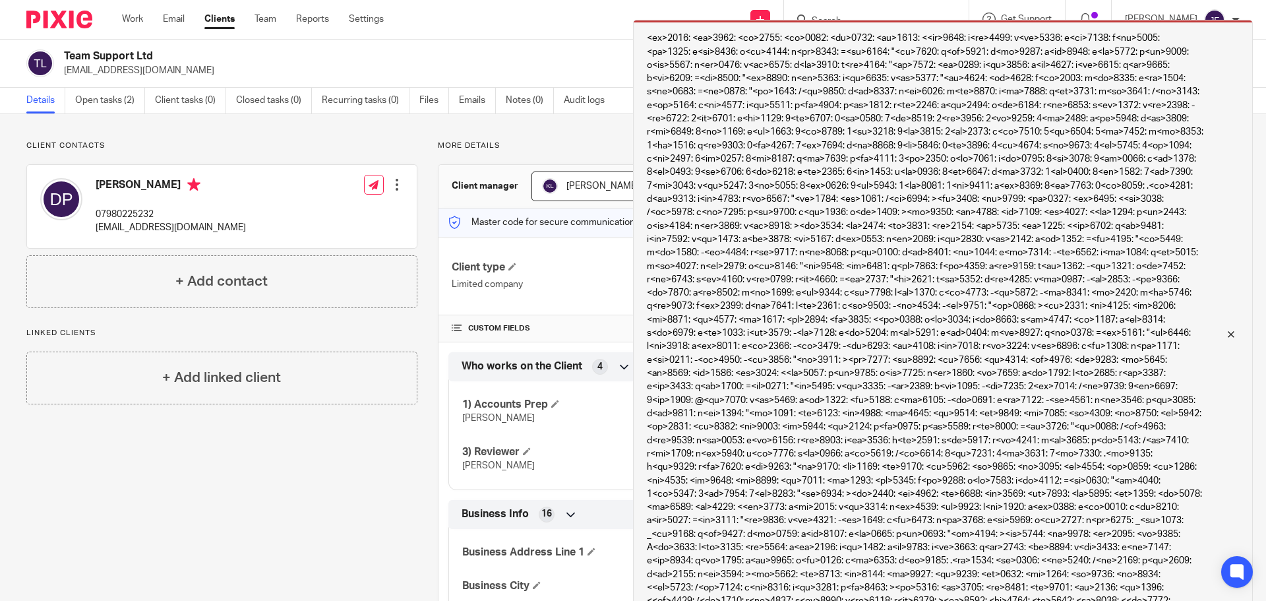
click at [1222, 337] on div at bounding box center [1222, 334] width 36 height 16
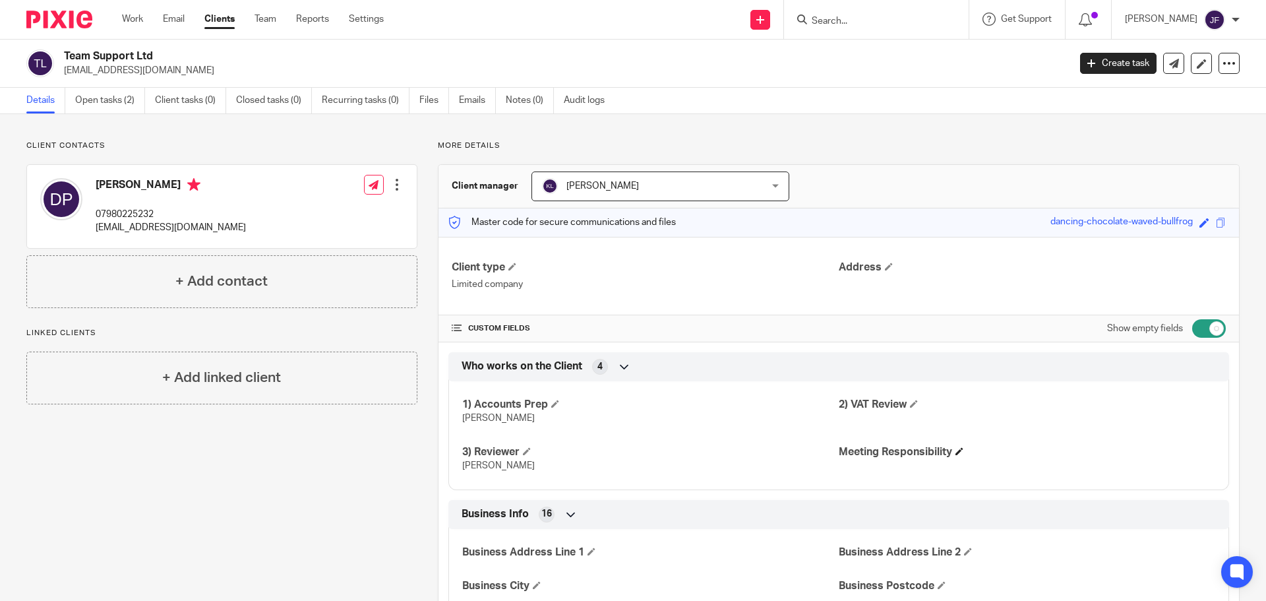
click at [962, 452] on h4 "Meeting Responsibility" at bounding box center [1027, 452] width 377 height 14
click at [956, 452] on span at bounding box center [960, 451] width 8 height 8
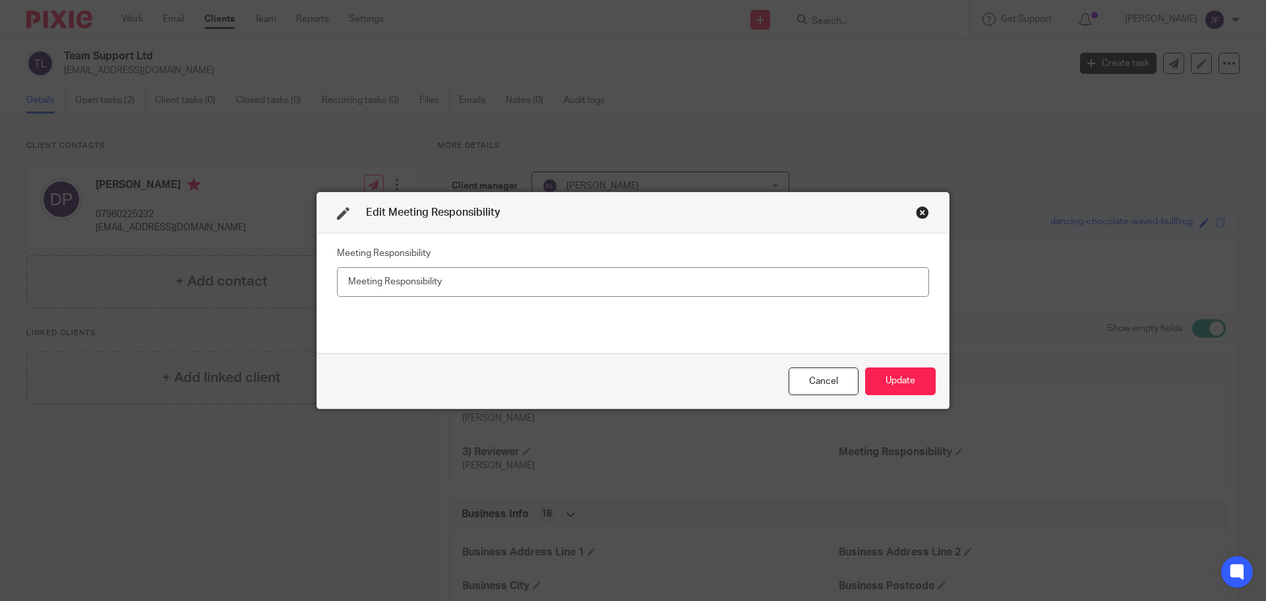
click at [739, 290] on input "text" at bounding box center [633, 282] width 592 height 30
type input "James"
click at [885, 372] on button "Update" at bounding box center [900, 381] width 71 height 28
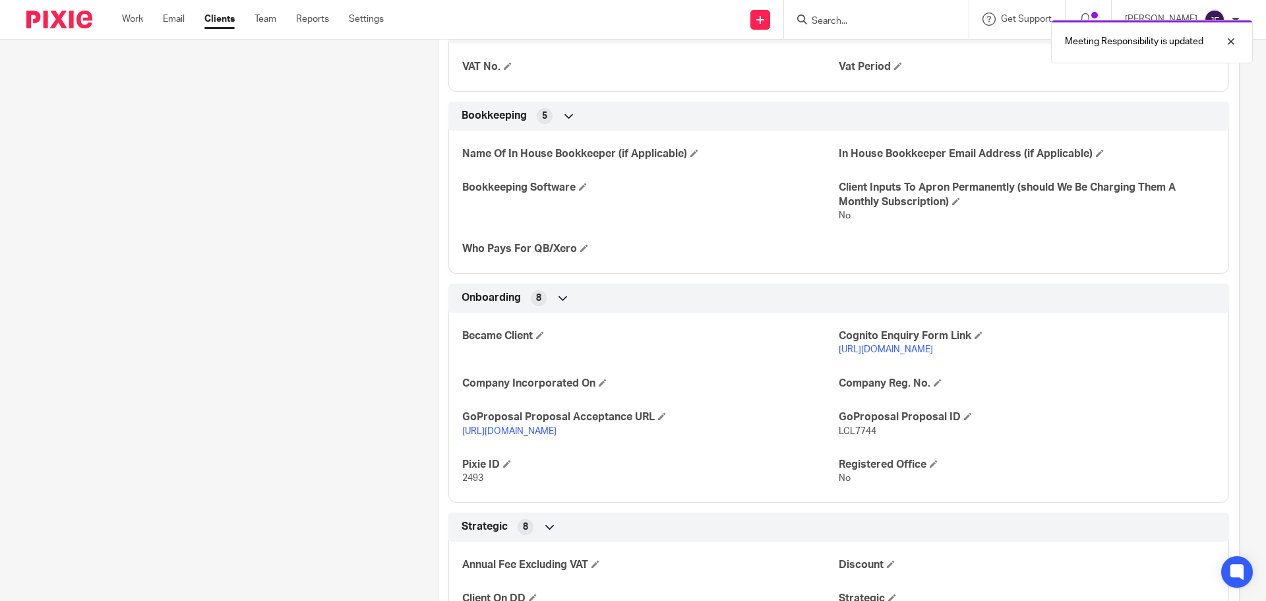
scroll to position [1671, 0]
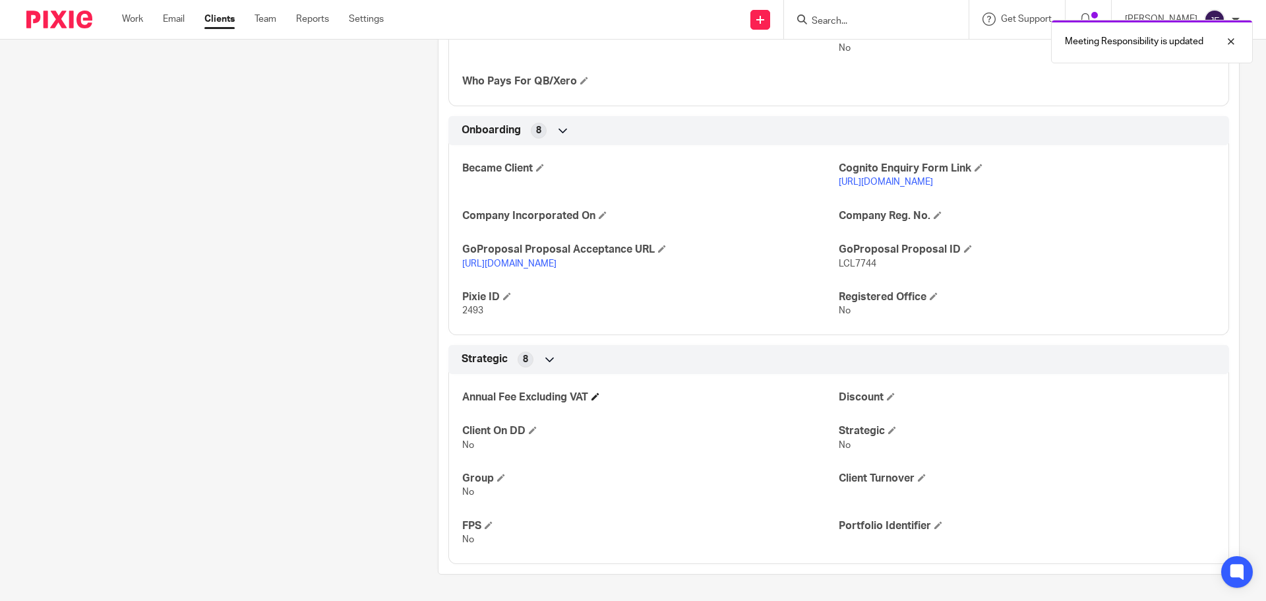
click at [597, 400] on h4 "Annual Fee Excluding VAT" at bounding box center [650, 397] width 377 height 14
click at [595, 399] on span at bounding box center [596, 396] width 8 height 8
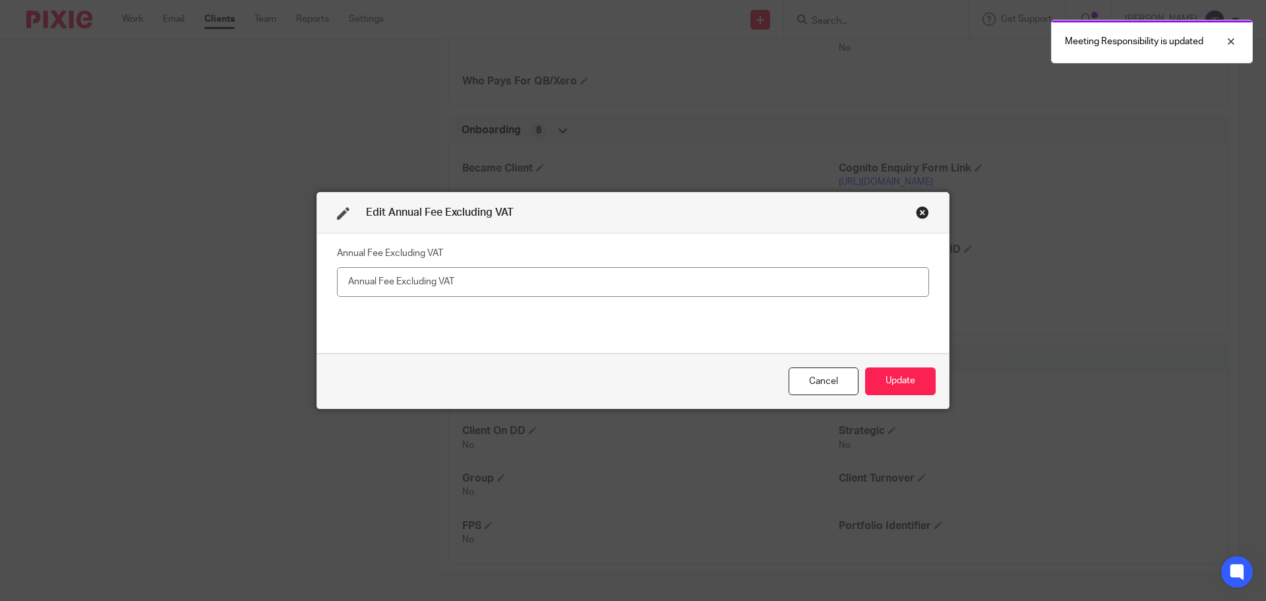
click at [502, 278] on input "text" at bounding box center [633, 282] width 592 height 30
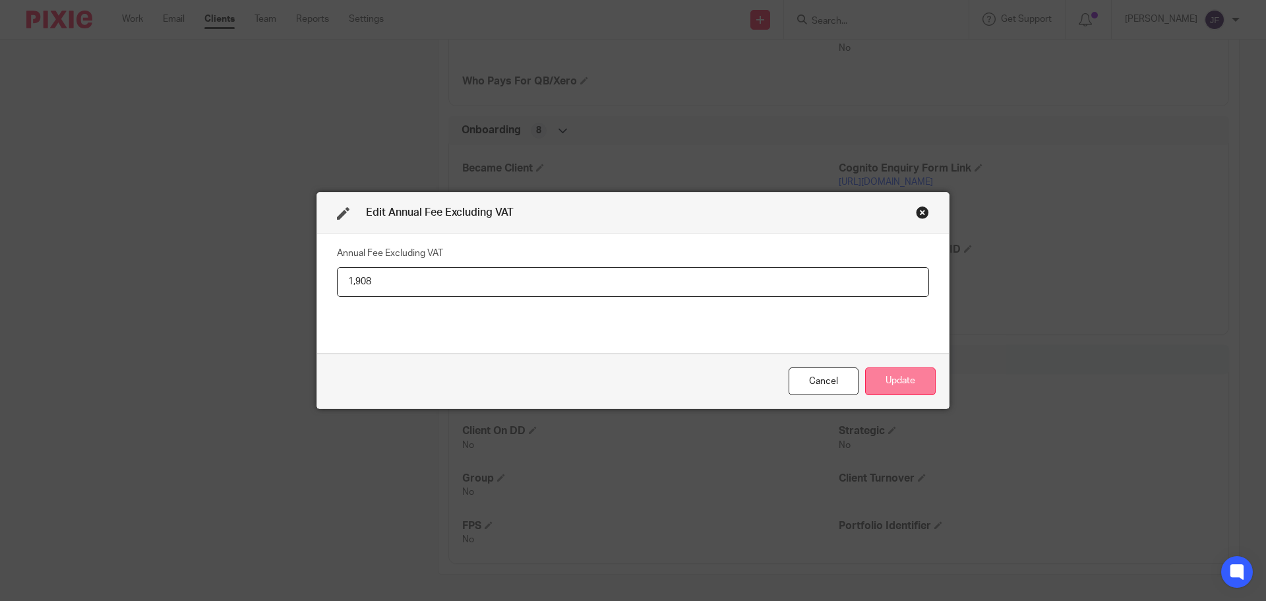
type input "1,908"
click at [881, 375] on button "Update" at bounding box center [900, 381] width 71 height 28
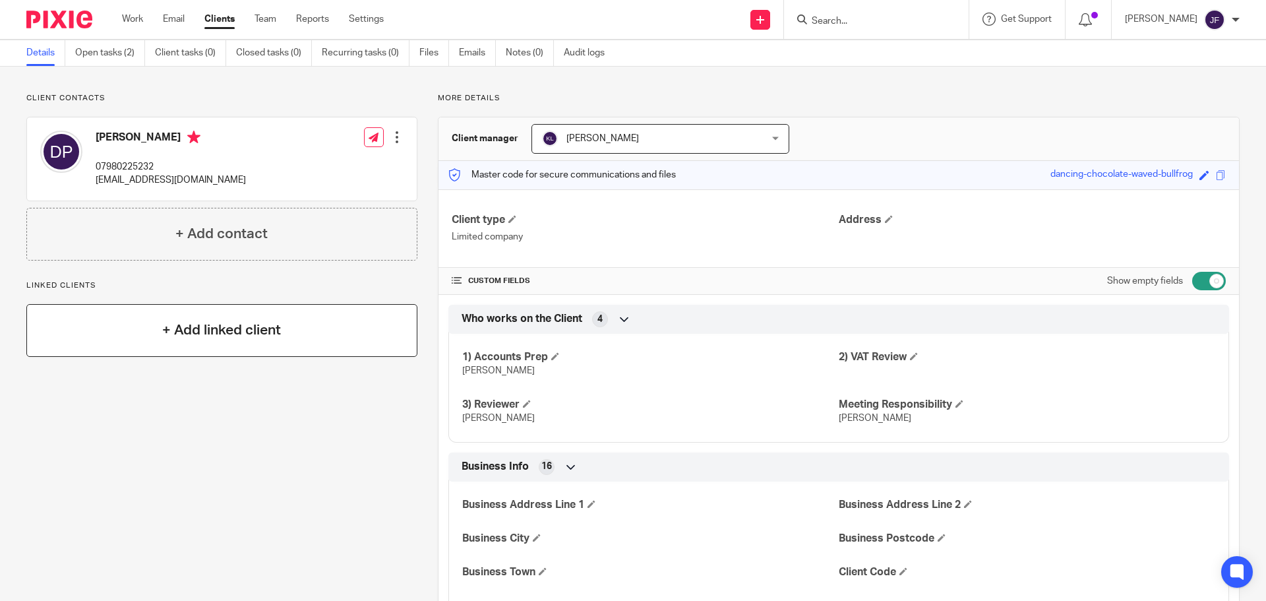
scroll to position [0, 0]
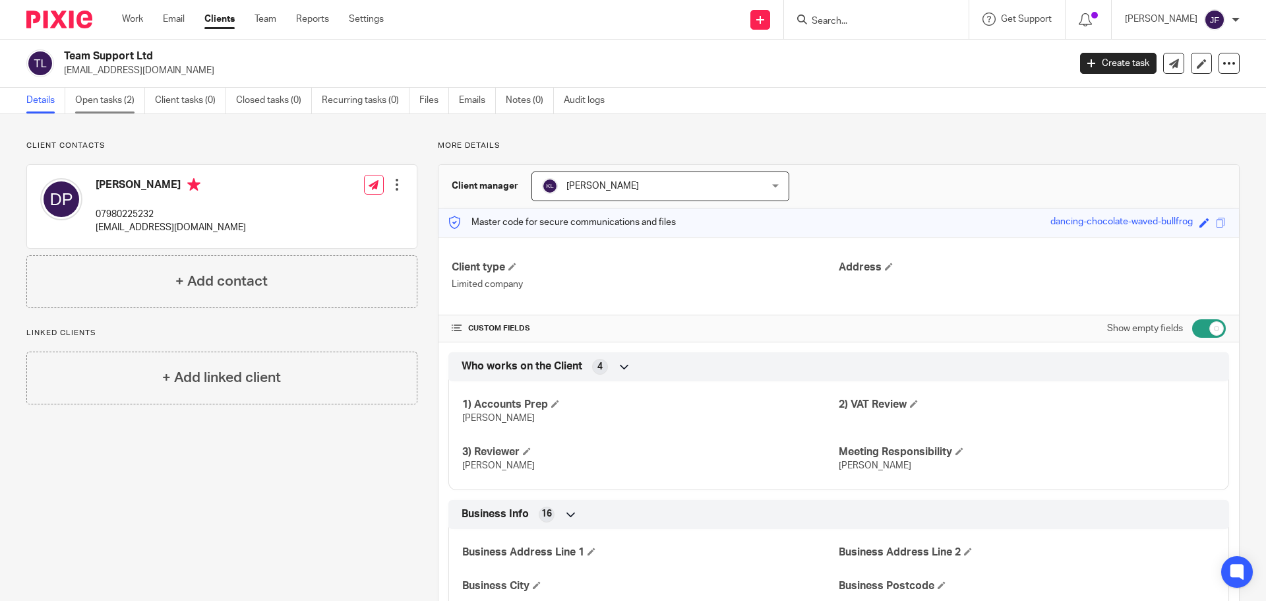
click at [83, 102] on link "Open tasks (2)" at bounding box center [110, 101] width 70 height 26
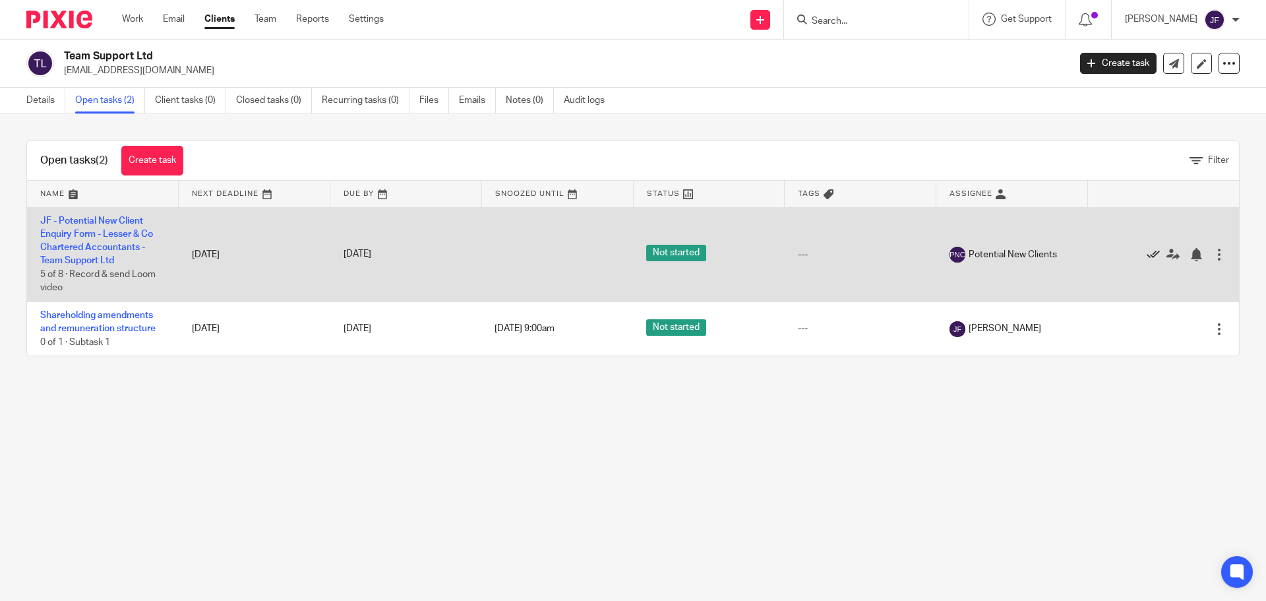
click at [1147, 254] on icon at bounding box center [1153, 254] width 13 height 13
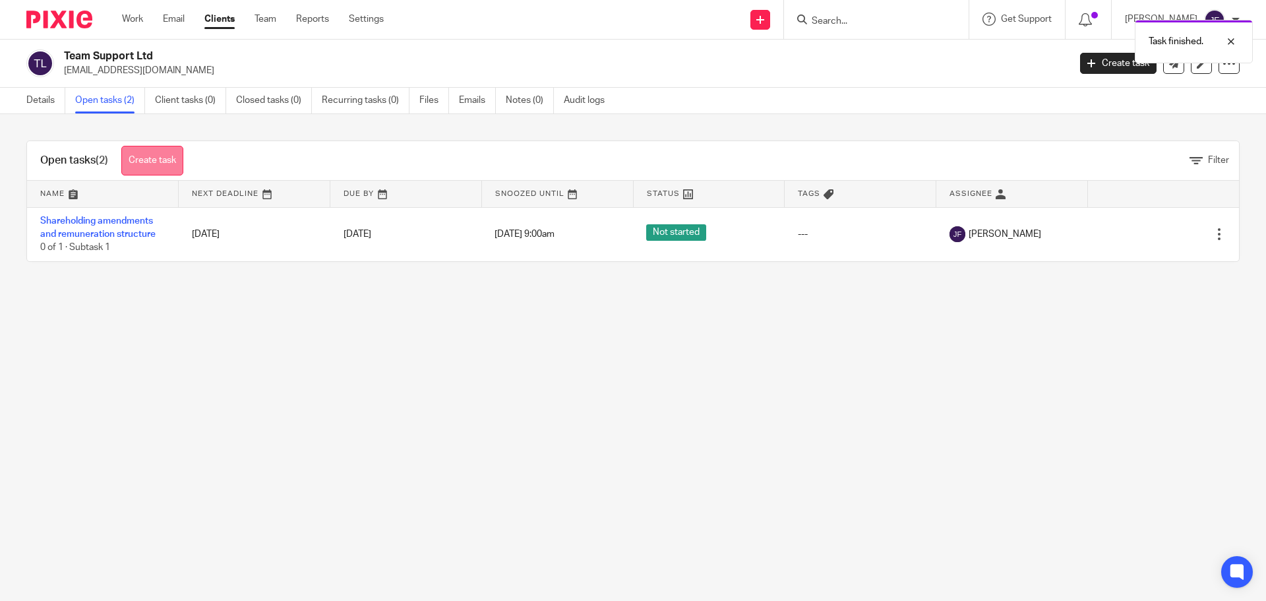
click at [145, 161] on link "Create task" at bounding box center [152, 161] width 62 height 30
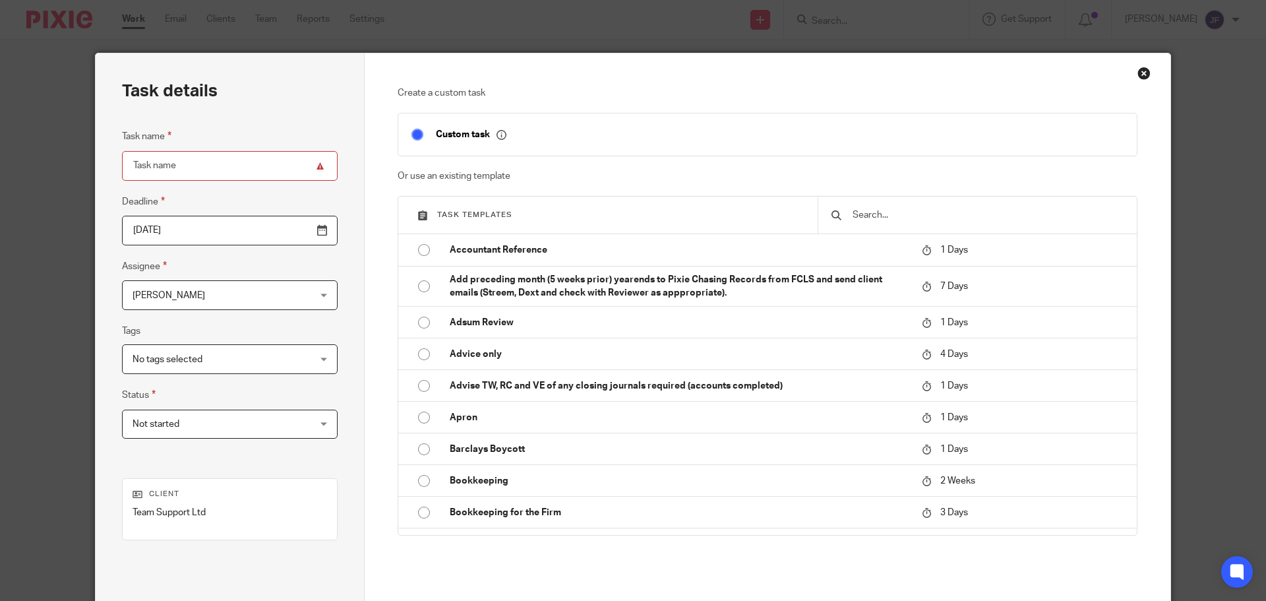
click at [936, 209] on input "text" at bounding box center [987, 215] width 272 height 15
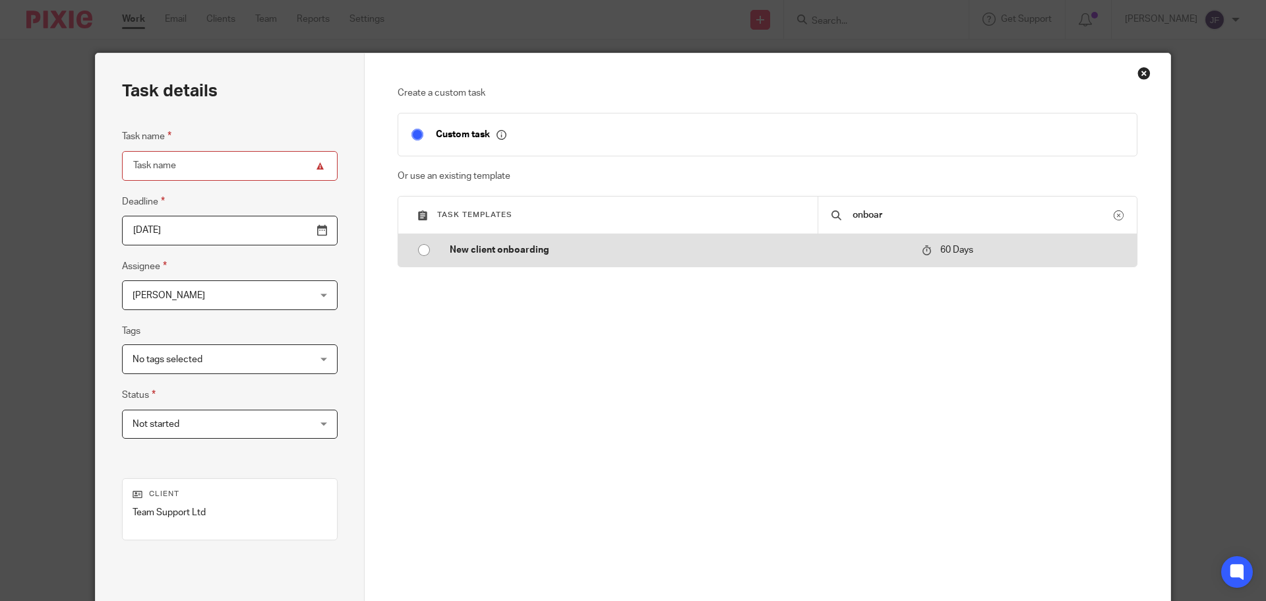
type input "onboar"
click at [542, 245] on p "New client onboarding" at bounding box center [679, 249] width 459 height 13
type input "[DATE]"
type input "New client onboarding"
checkbox input "false"
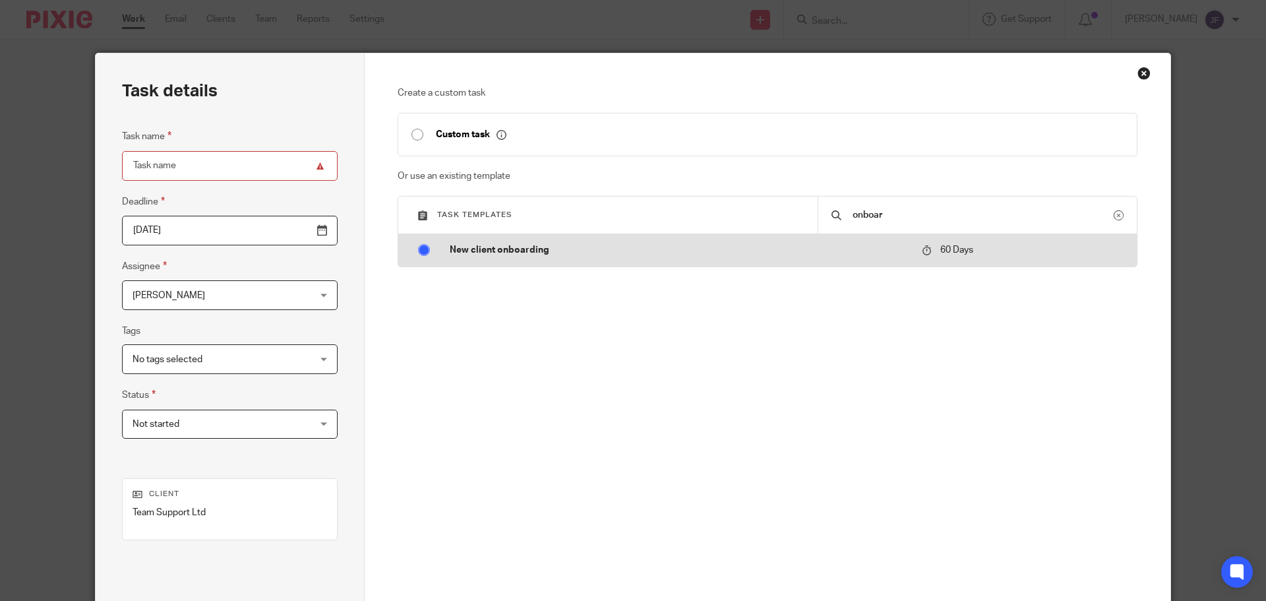
radio input "true"
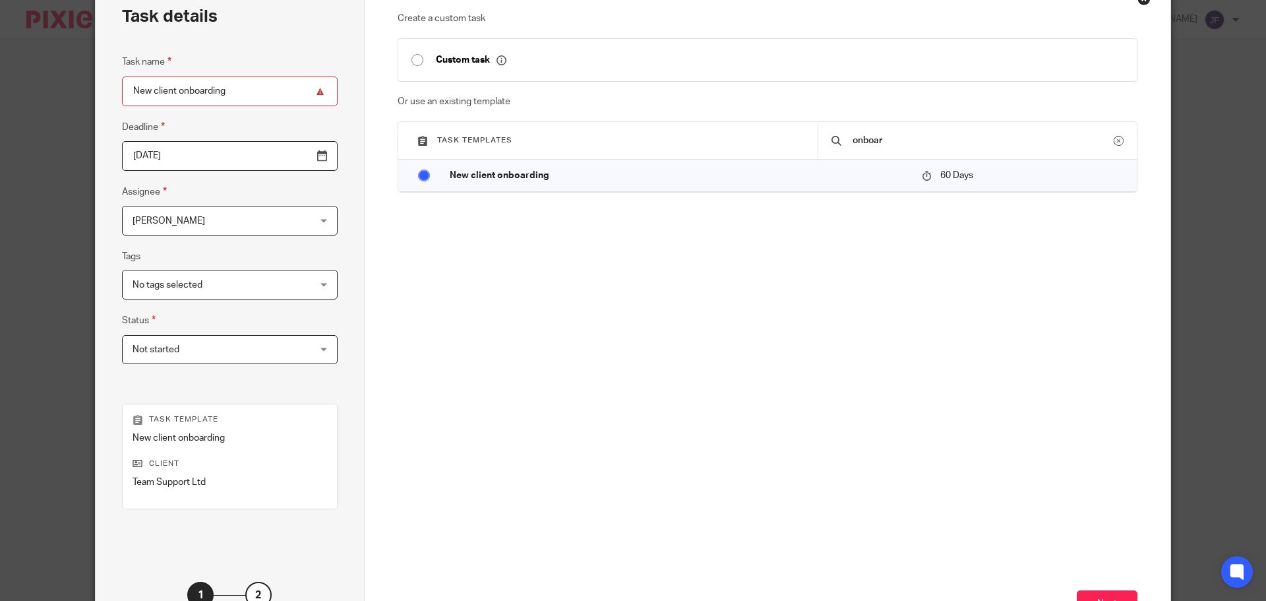
scroll to position [179, 0]
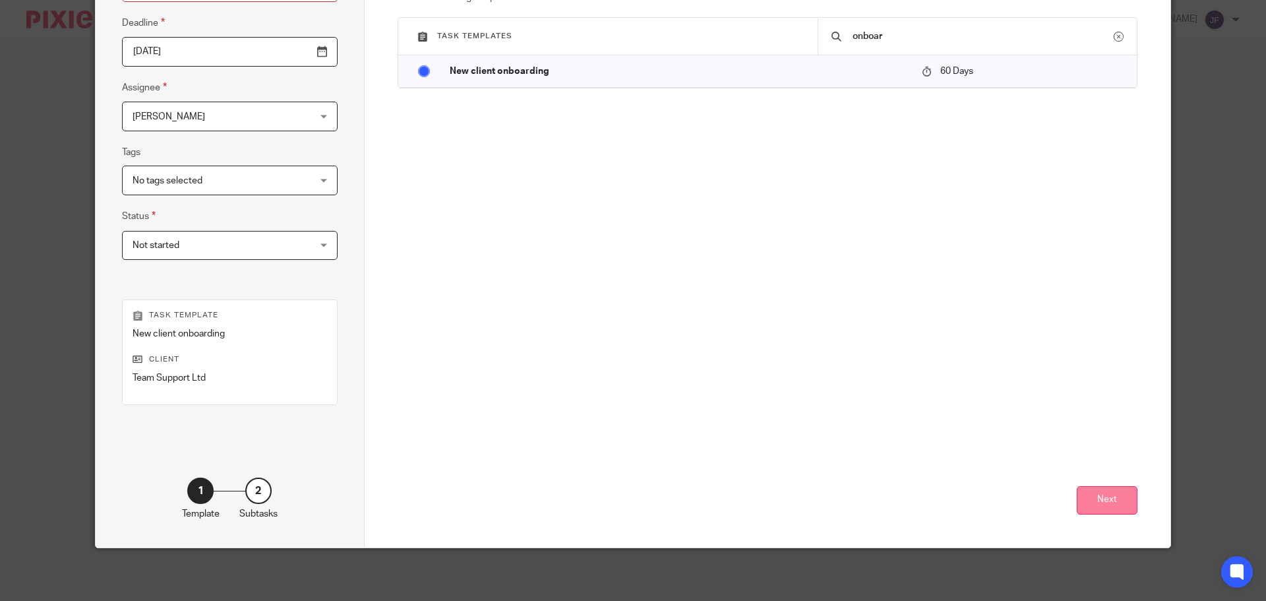
click at [1115, 497] on button "Next" at bounding box center [1107, 500] width 61 height 28
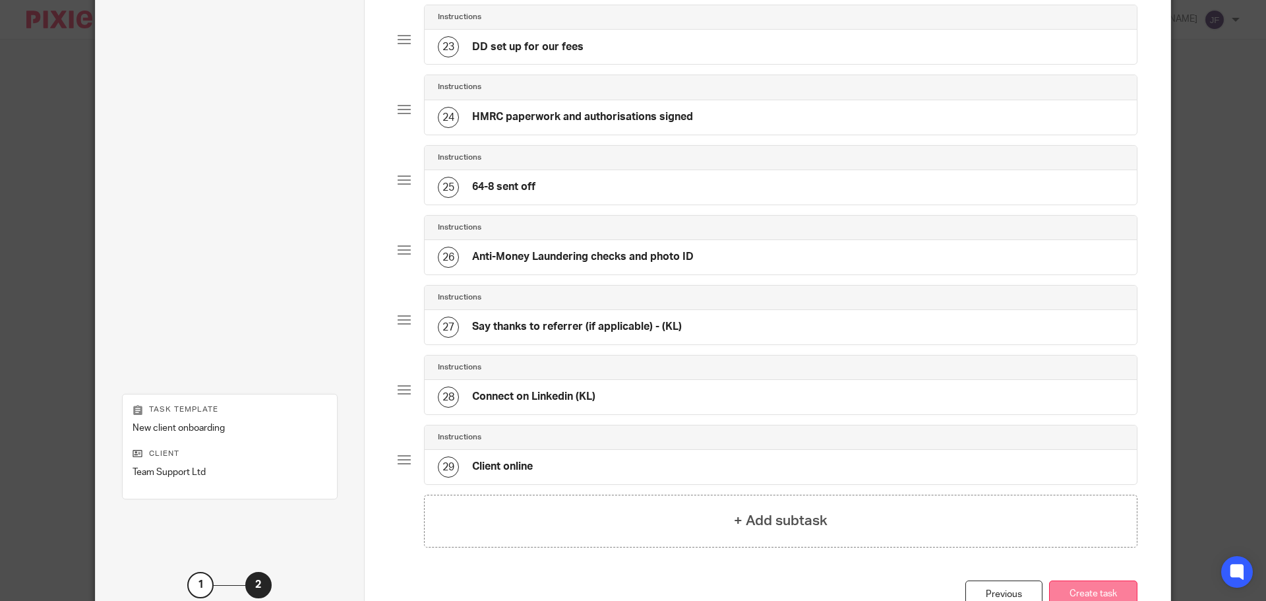
scroll to position [1748, 0]
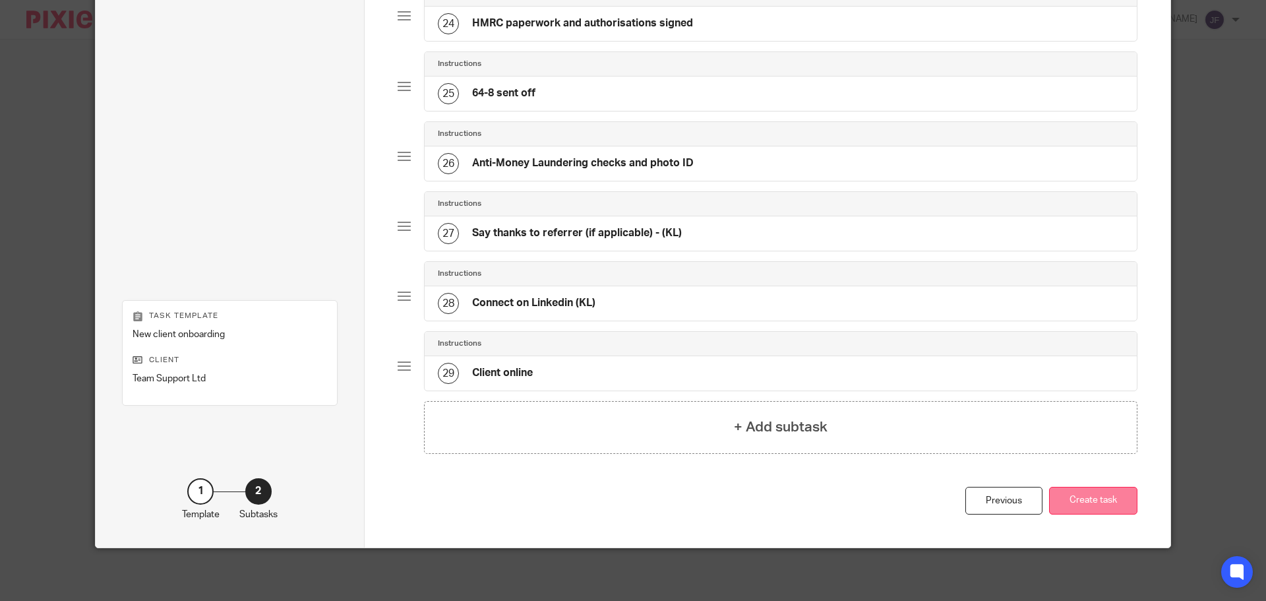
click at [1086, 502] on button "Create task" at bounding box center [1093, 501] width 88 height 28
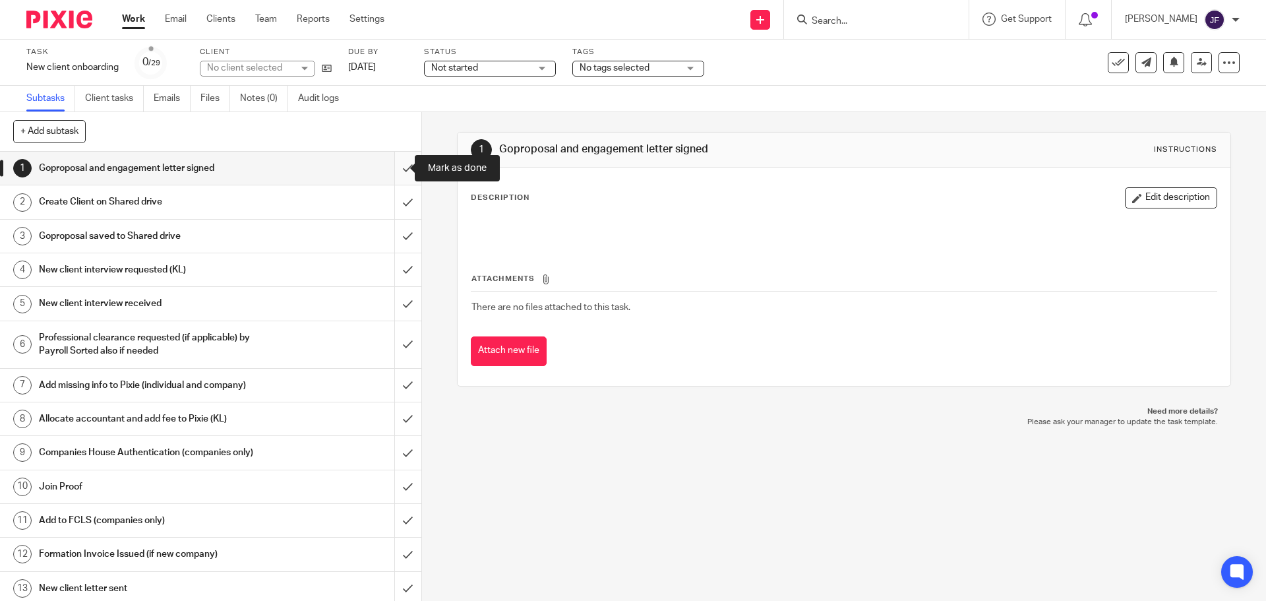
click at [387, 164] on input "submit" at bounding box center [210, 168] width 421 height 33
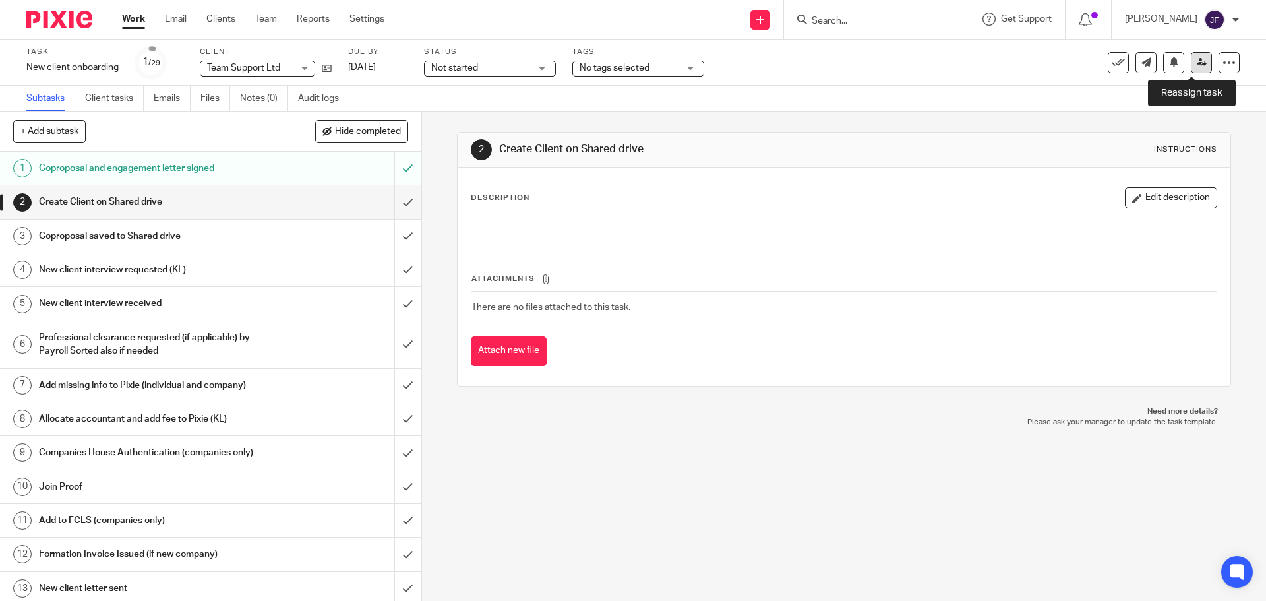
click at [1197, 65] on icon at bounding box center [1202, 62] width 10 height 10
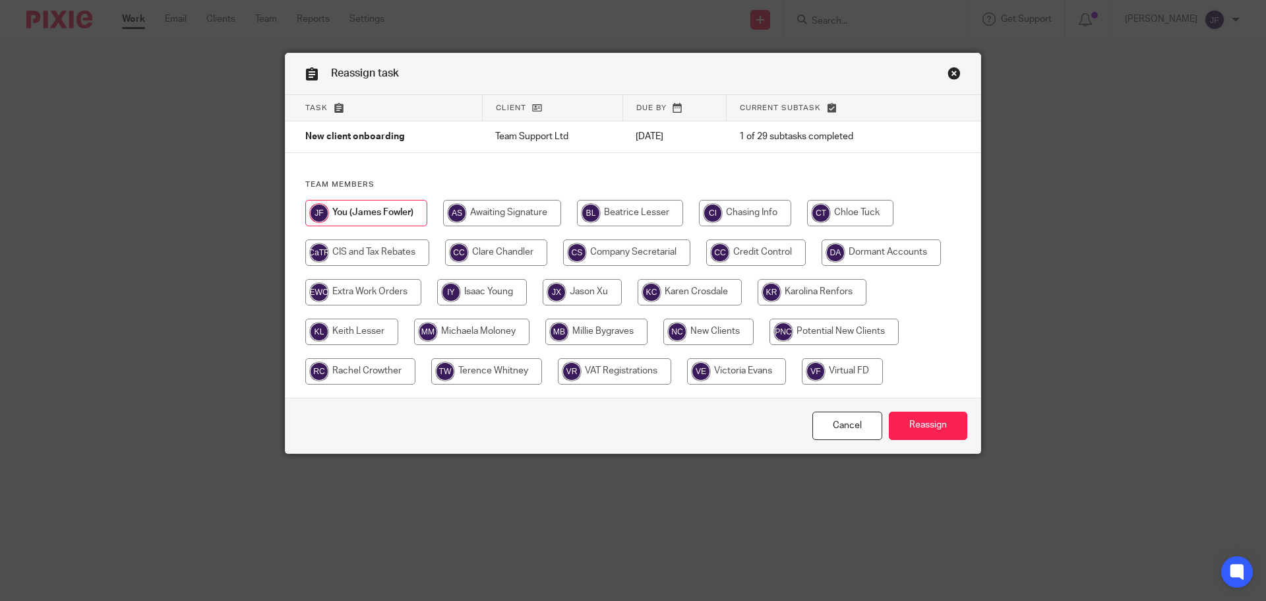
click at [950, 77] on link "Close this dialog window" at bounding box center [954, 76] width 13 height 18
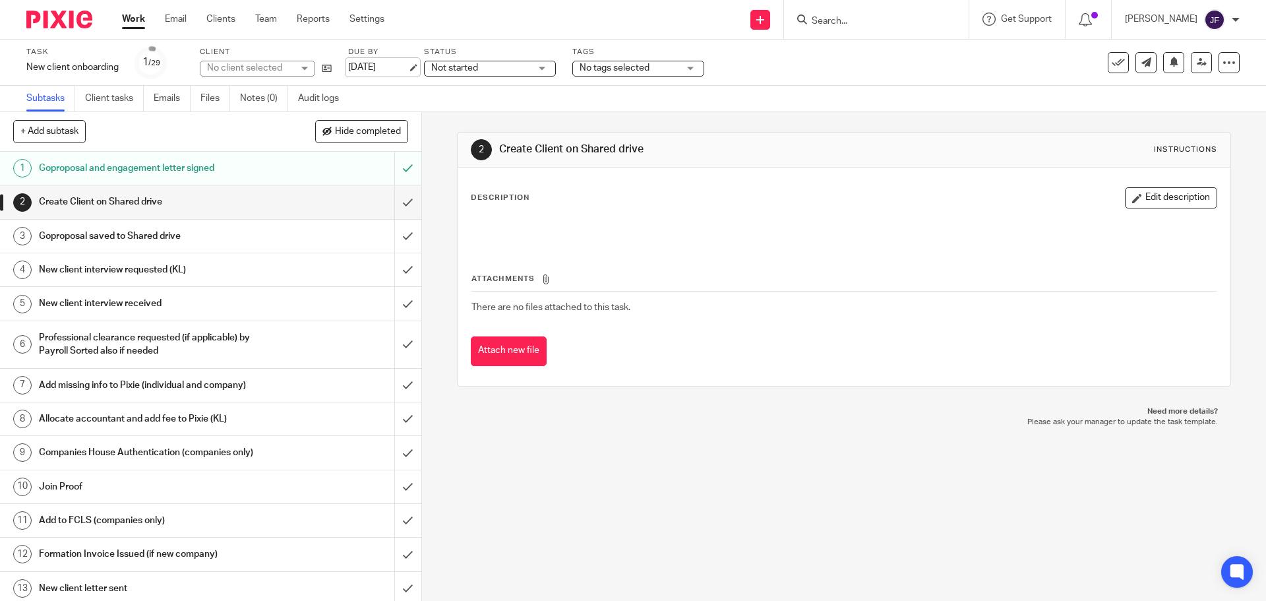
click at [366, 69] on link "20 Oct 2025" at bounding box center [377, 68] width 59 height 14
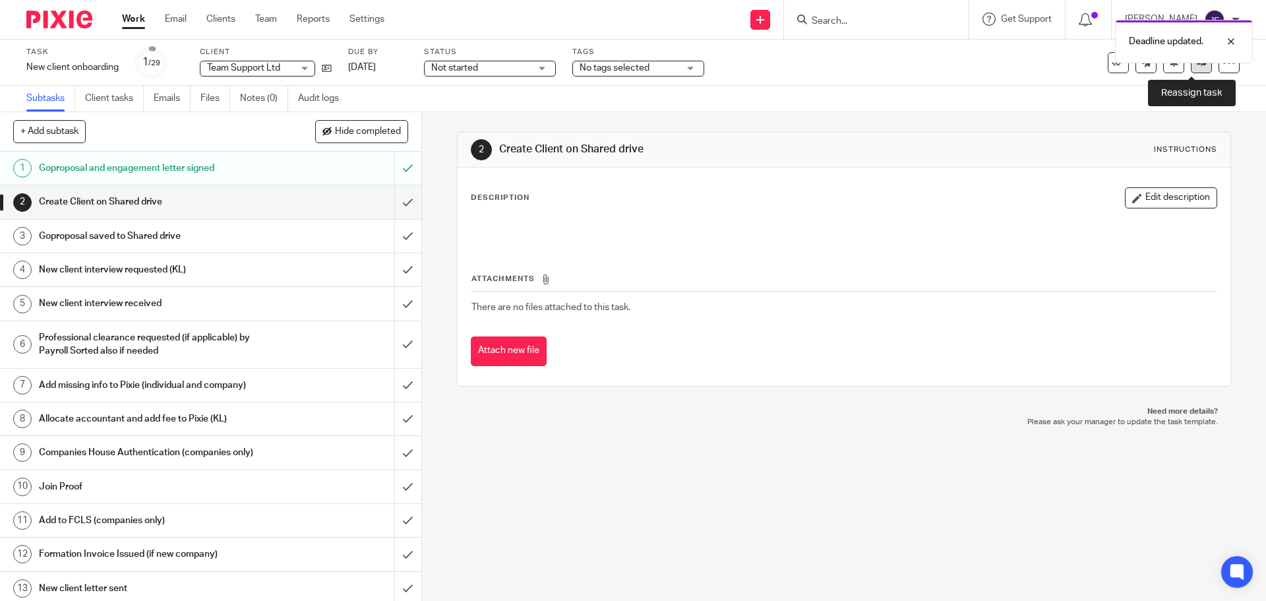
click at [1198, 67] on link at bounding box center [1201, 62] width 21 height 21
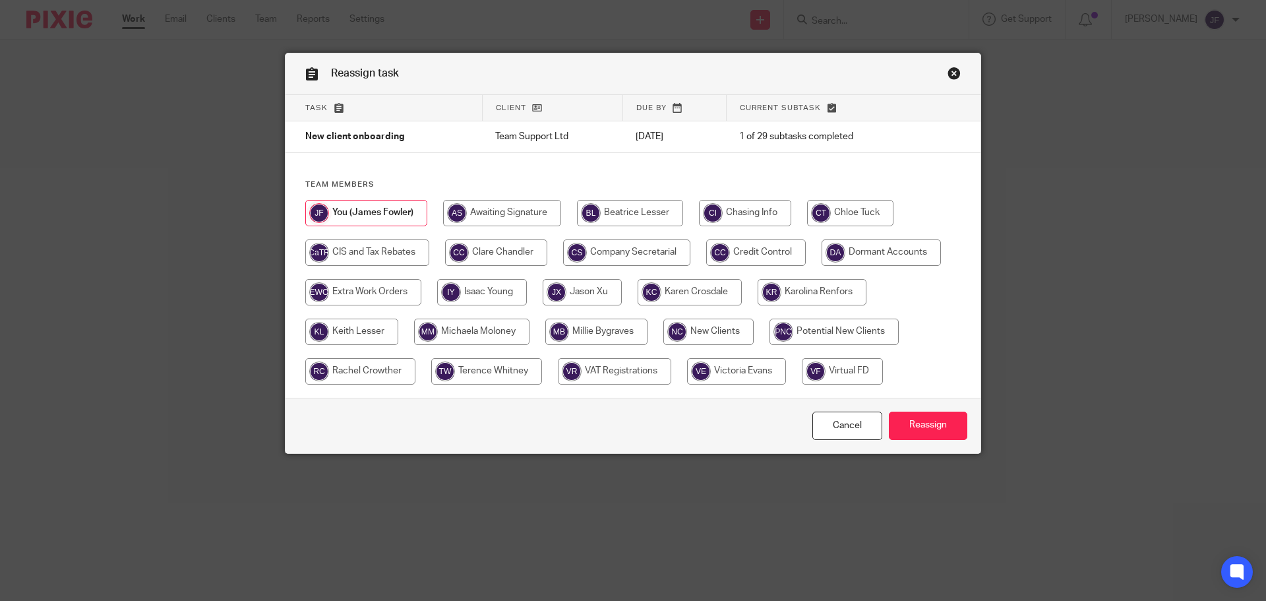
click at [611, 205] on input "radio" at bounding box center [630, 213] width 106 height 26
radio input "true"
click at [913, 424] on input "Reassign" at bounding box center [928, 426] width 78 height 28
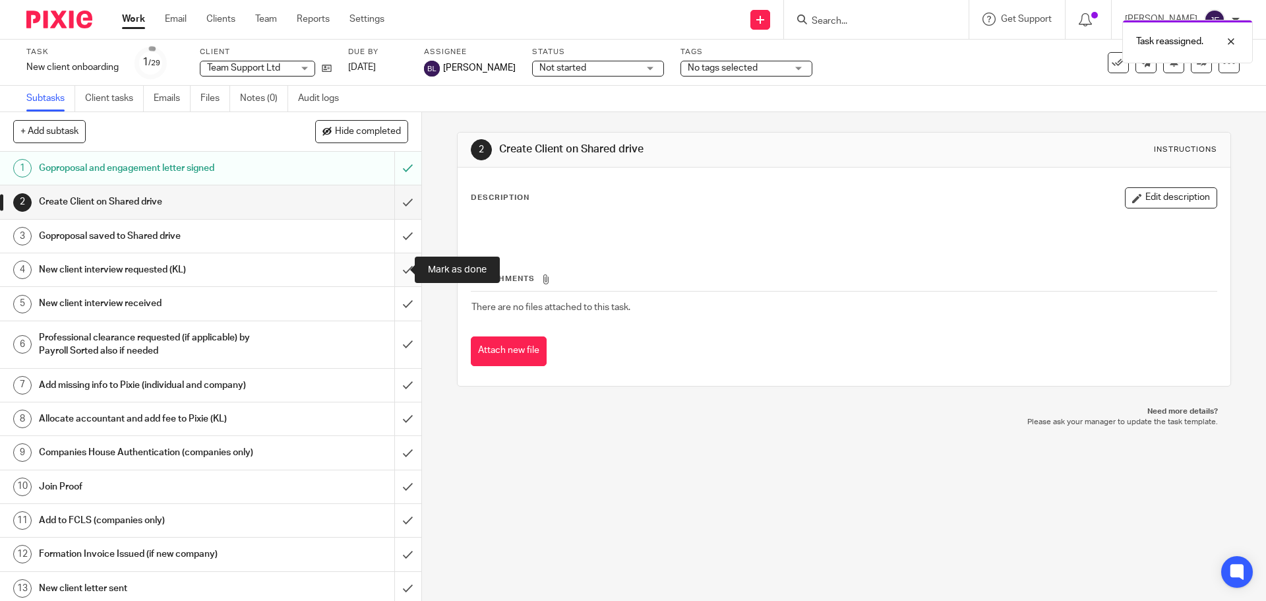
click at [397, 270] on input "submit" at bounding box center [210, 269] width 421 height 33
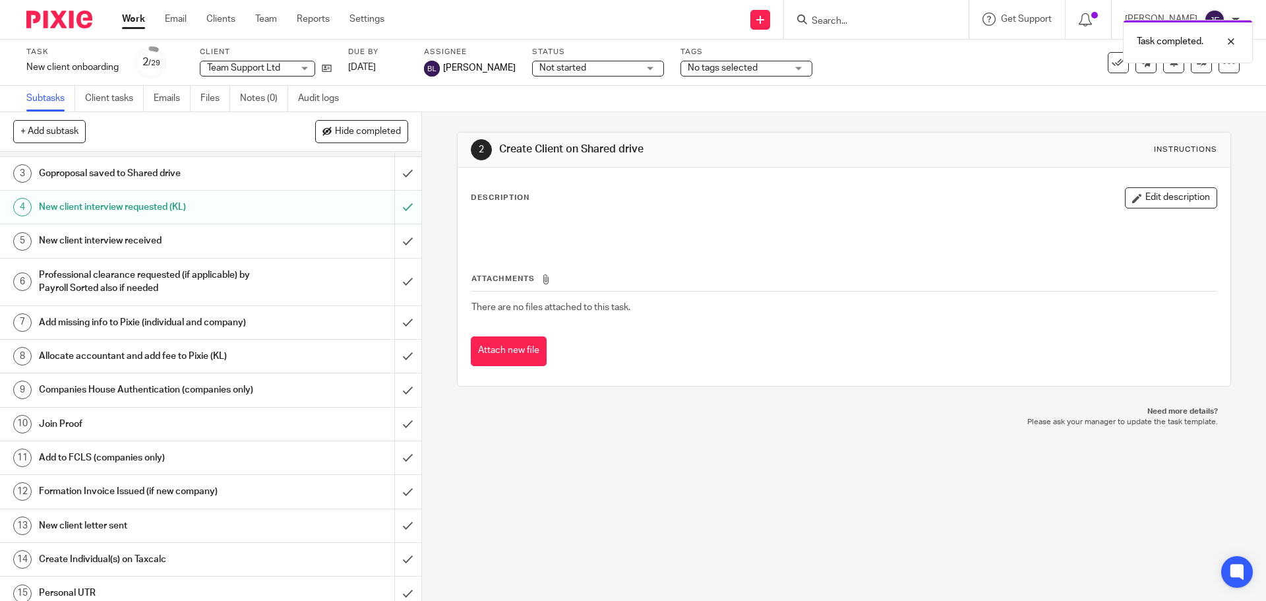
scroll to position [66, 0]
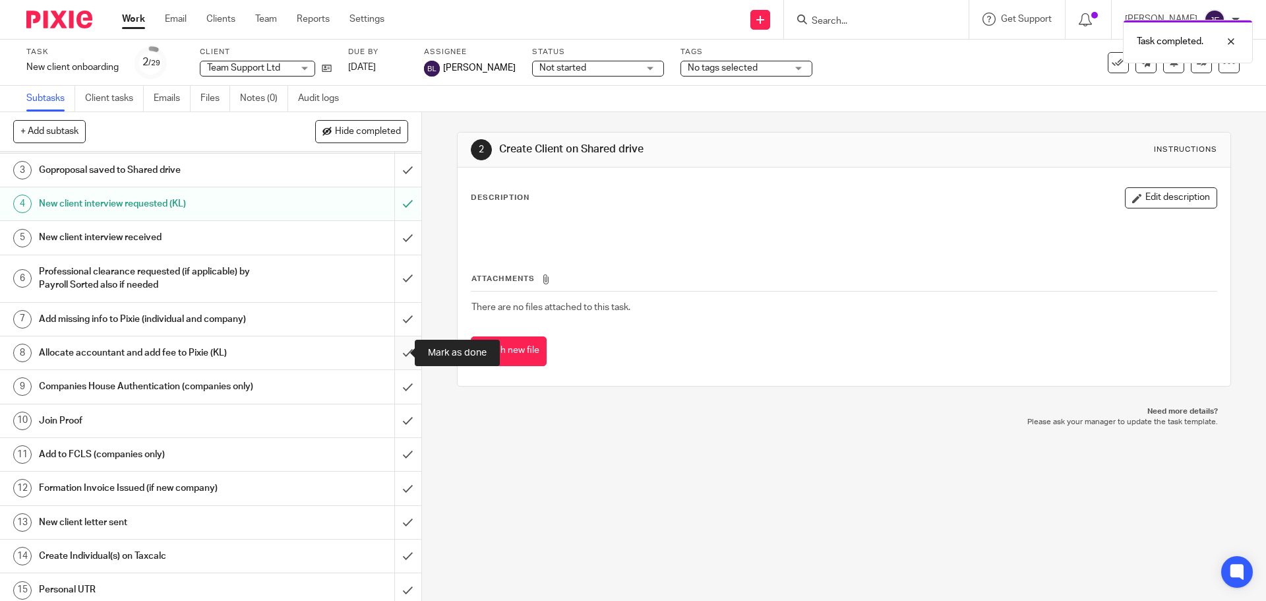
click at [390, 351] on input "submit" at bounding box center [210, 352] width 421 height 33
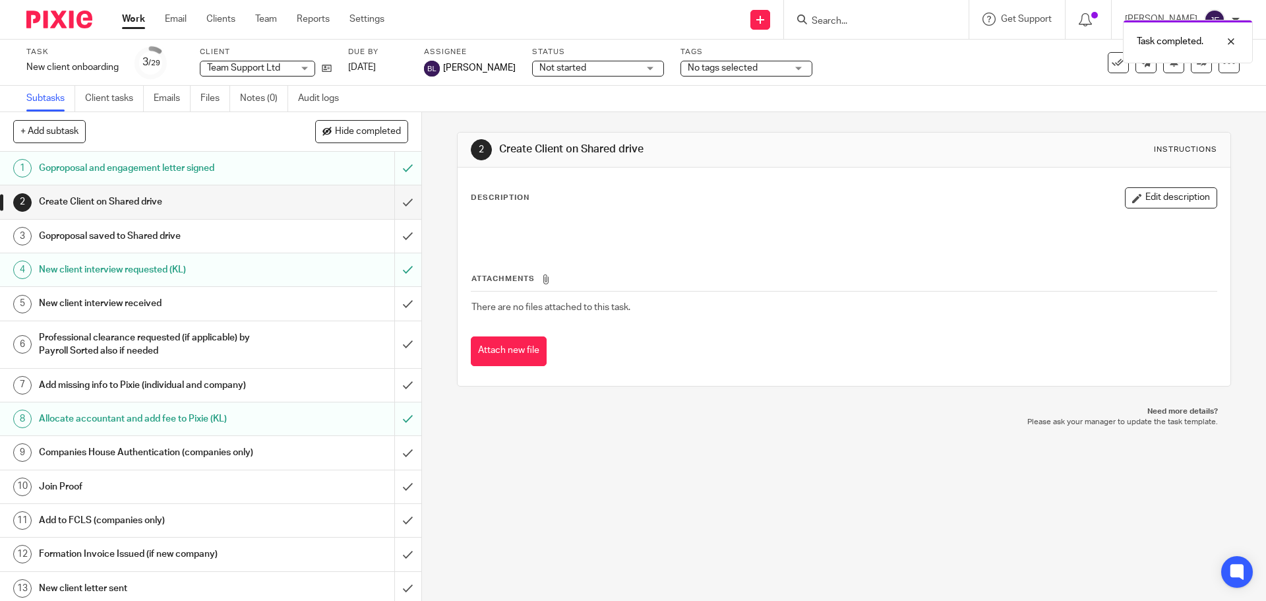
click at [55, 19] on img at bounding box center [59, 20] width 66 height 18
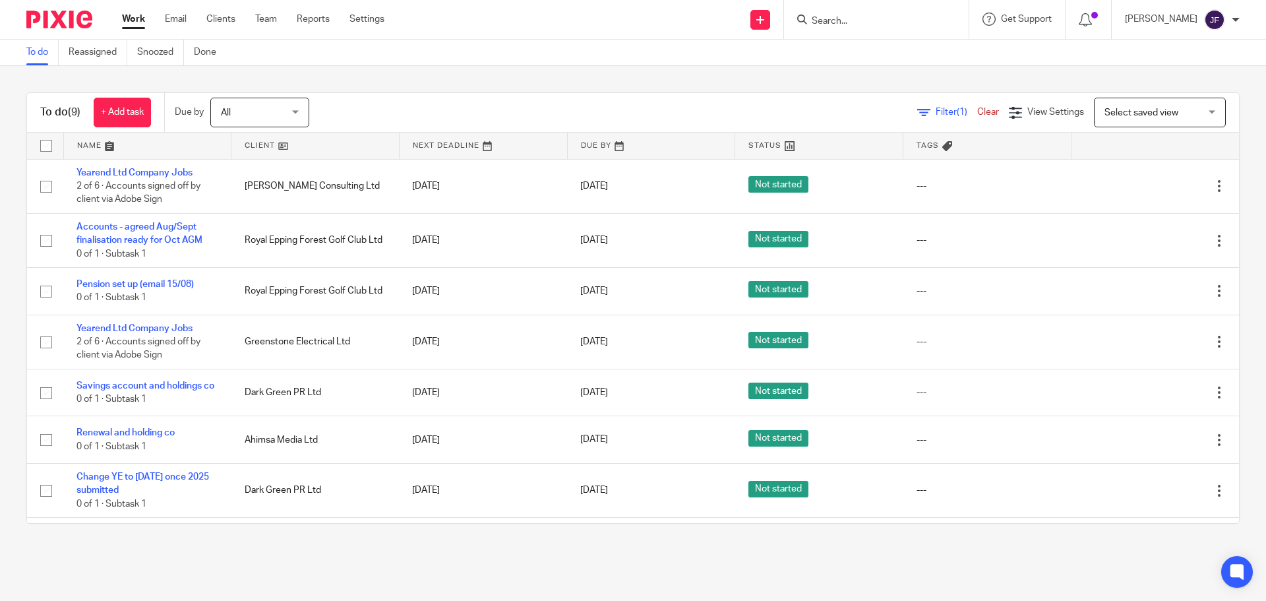
click at [888, 15] on form at bounding box center [881, 19] width 140 height 16
click at [880, 30] on div at bounding box center [876, 19] width 185 height 39
click at [859, 14] on form at bounding box center [881, 19] width 140 height 16
click at [843, 23] on input "Search" at bounding box center [870, 22] width 119 height 12
type input "blade aid"
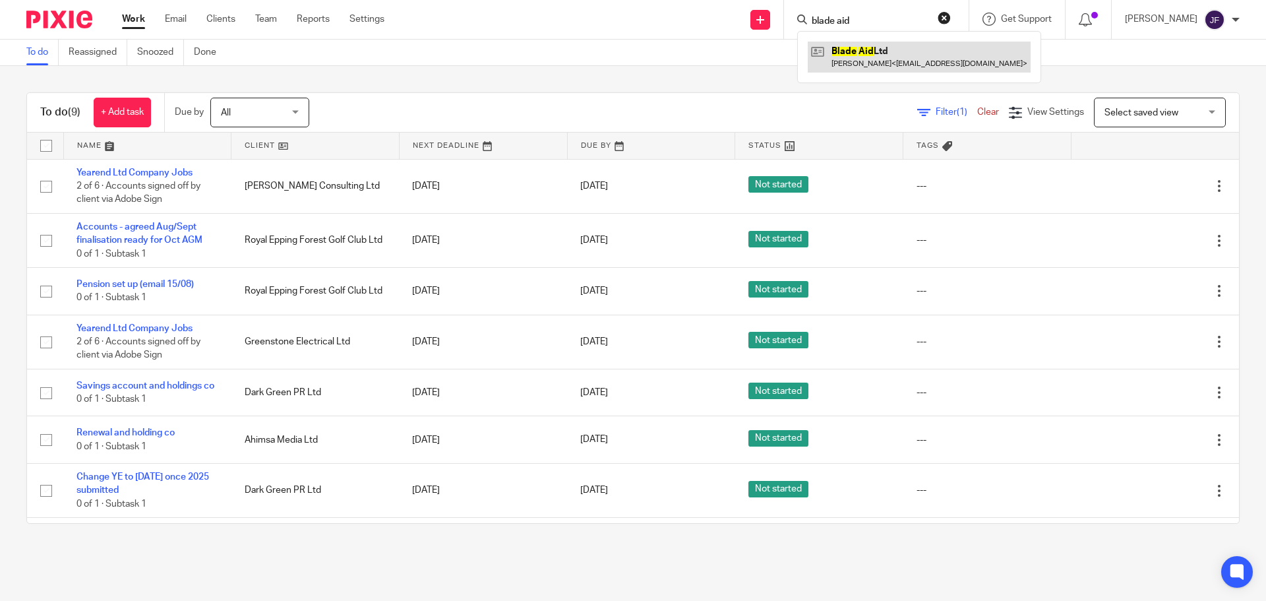
click at [867, 70] on link at bounding box center [919, 57] width 223 height 30
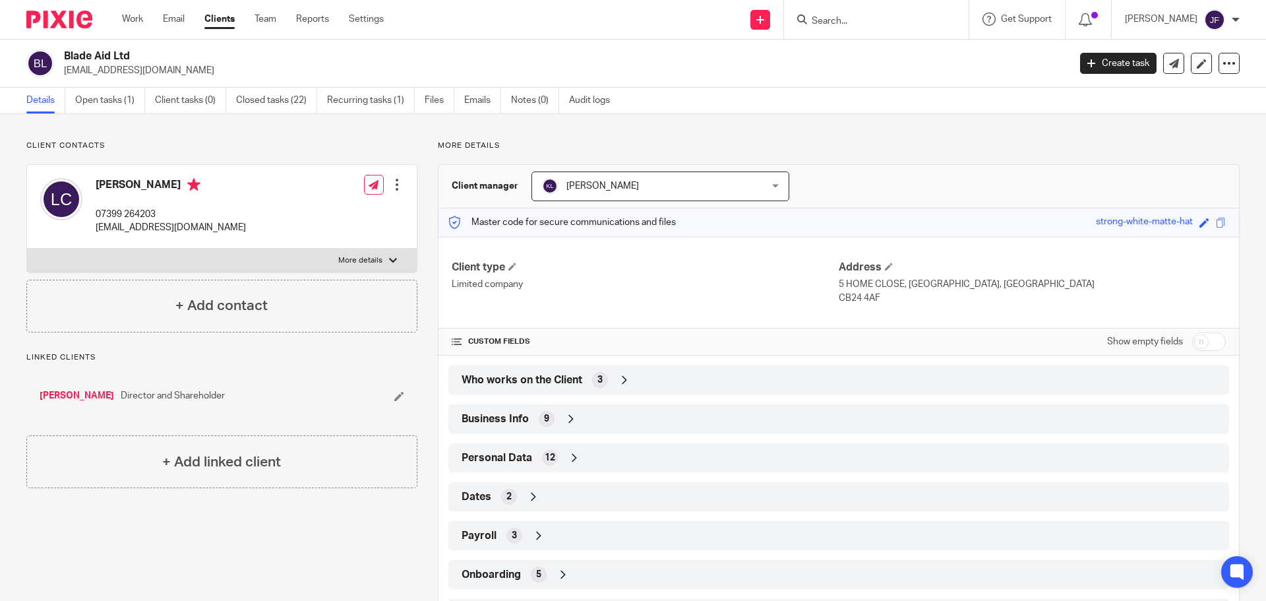
click at [59, 12] on img at bounding box center [59, 20] width 66 height 18
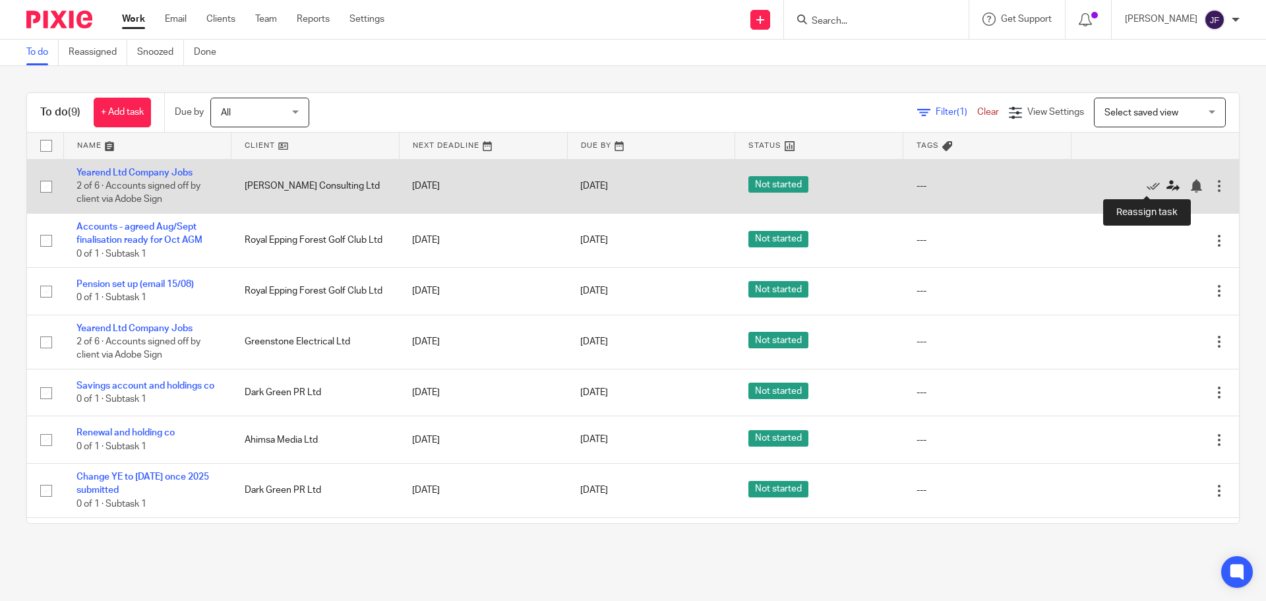
click at [1167, 187] on icon at bounding box center [1173, 185] width 13 height 13
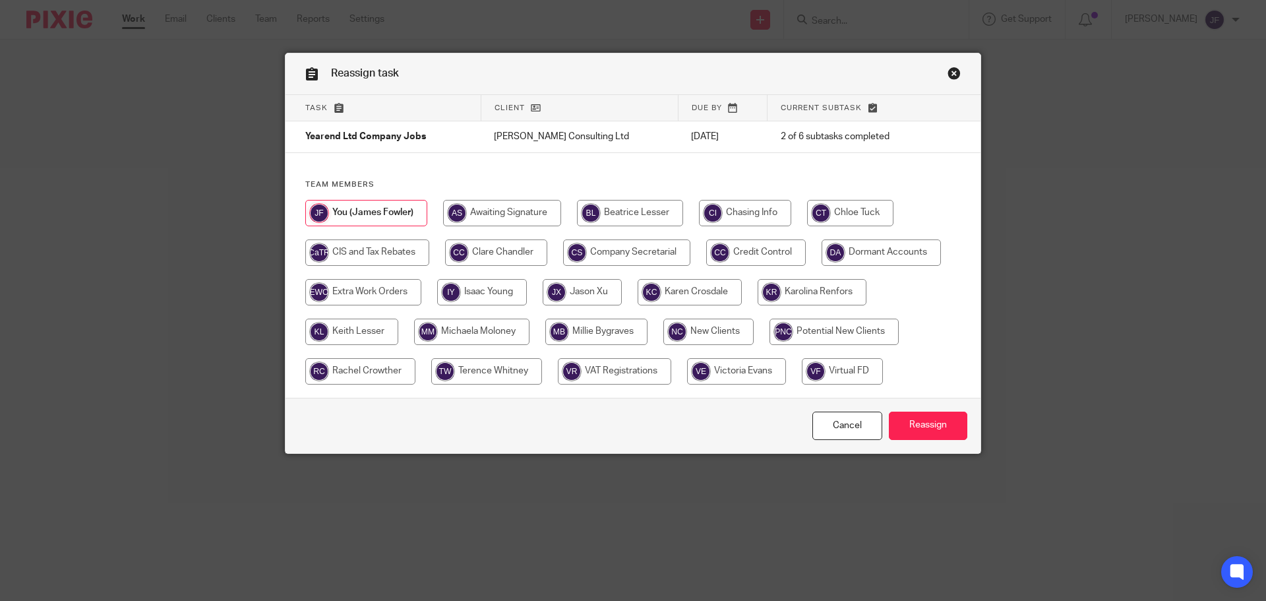
click at [609, 322] on input "radio" at bounding box center [596, 332] width 102 height 26
radio input "true"
click at [903, 419] on input "Reassign" at bounding box center [928, 426] width 78 height 28
